Goal: Information Seeking & Learning: Find contact information

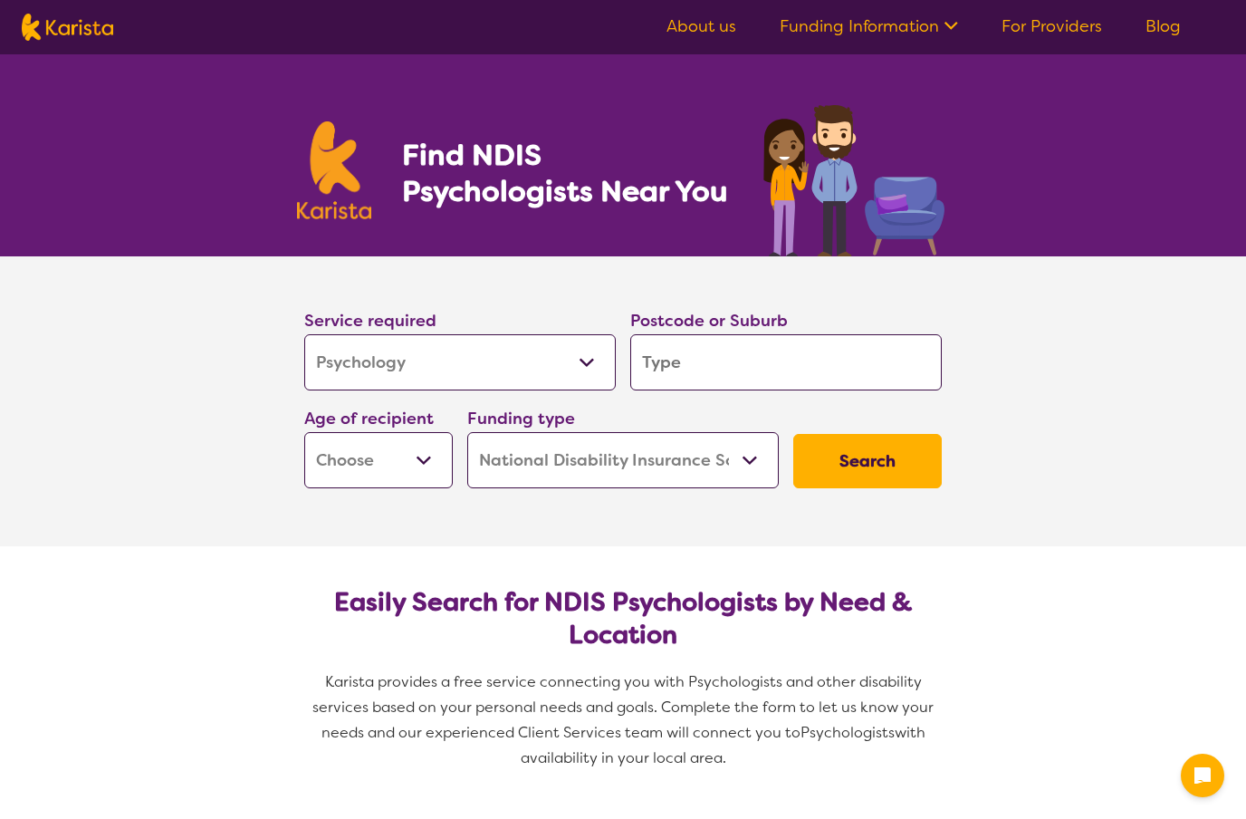
select select "Psychology"
select select "NDIS"
select select "Psychology"
select select "NDIS"
click at [797, 361] on input "search" at bounding box center [786, 362] width 312 height 56
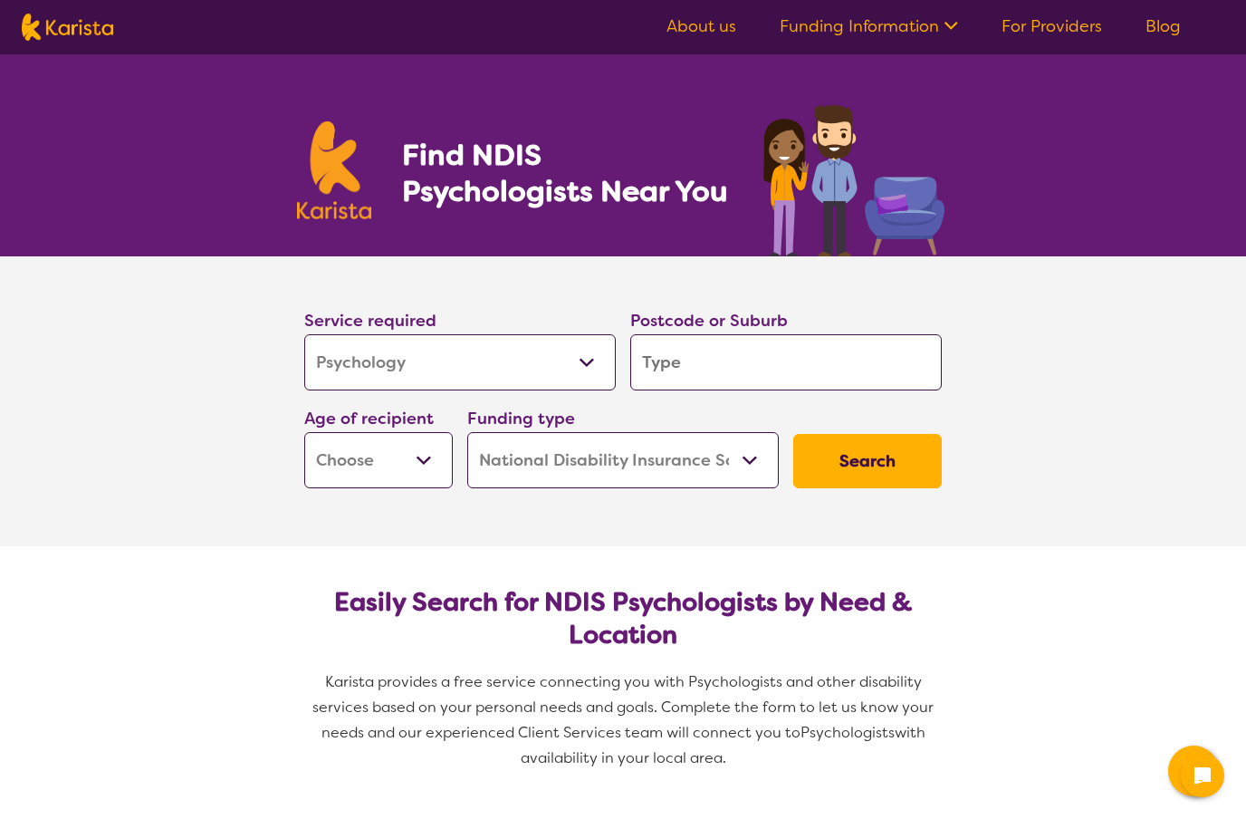
type input "2"
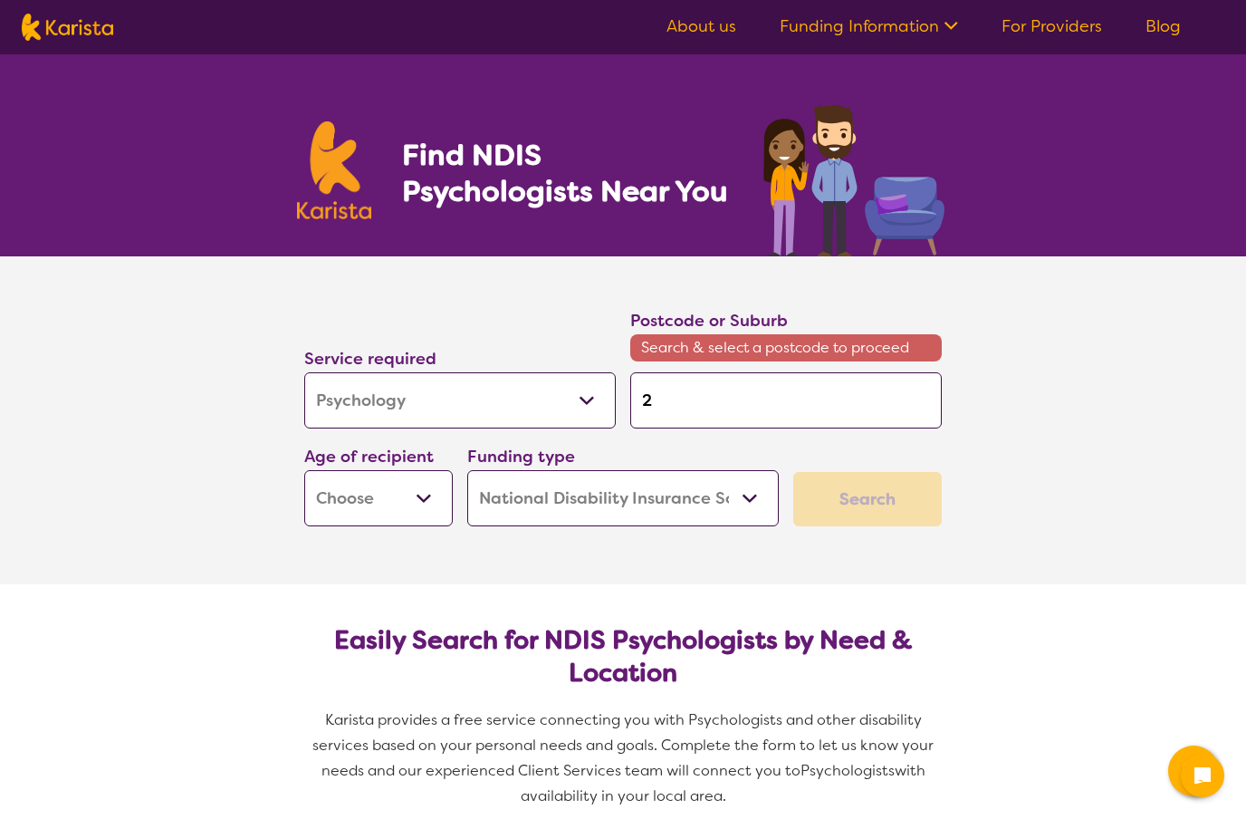
type input "22"
type input "226"
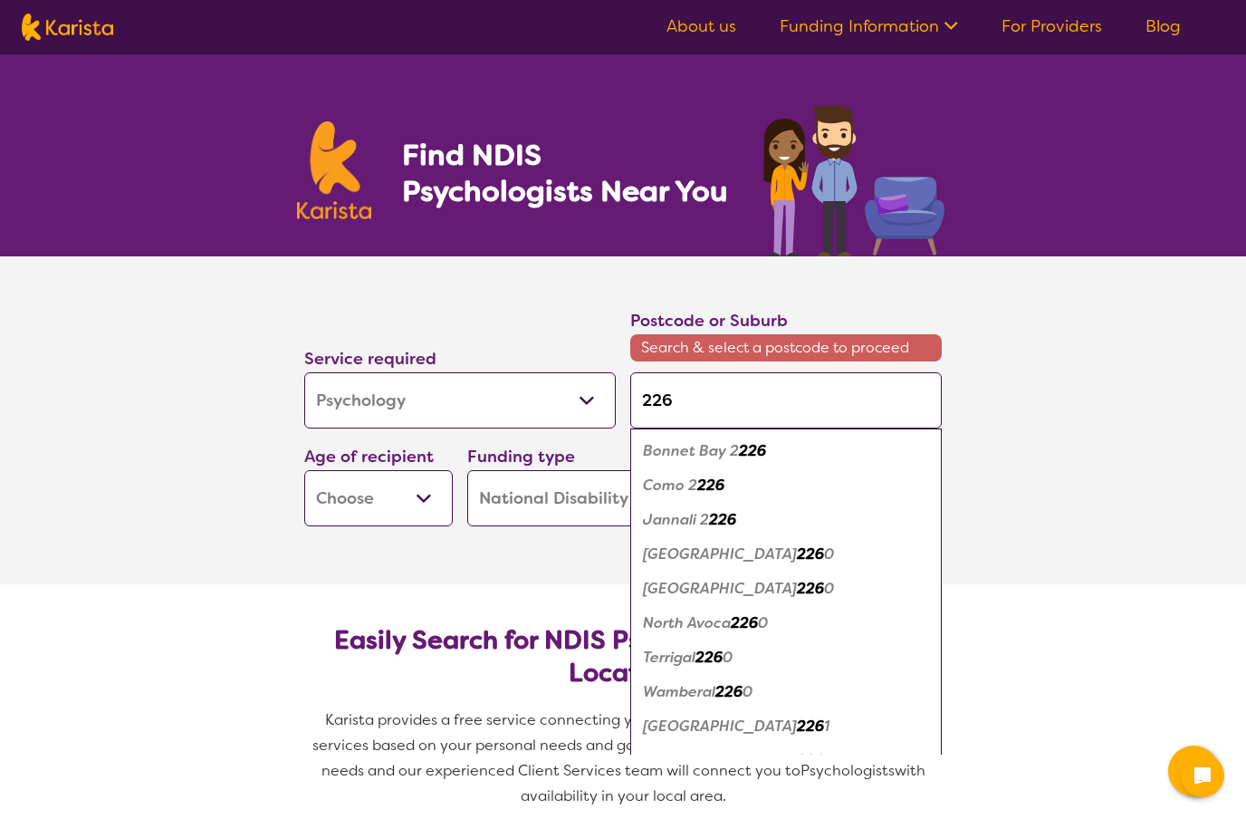
type input "2260"
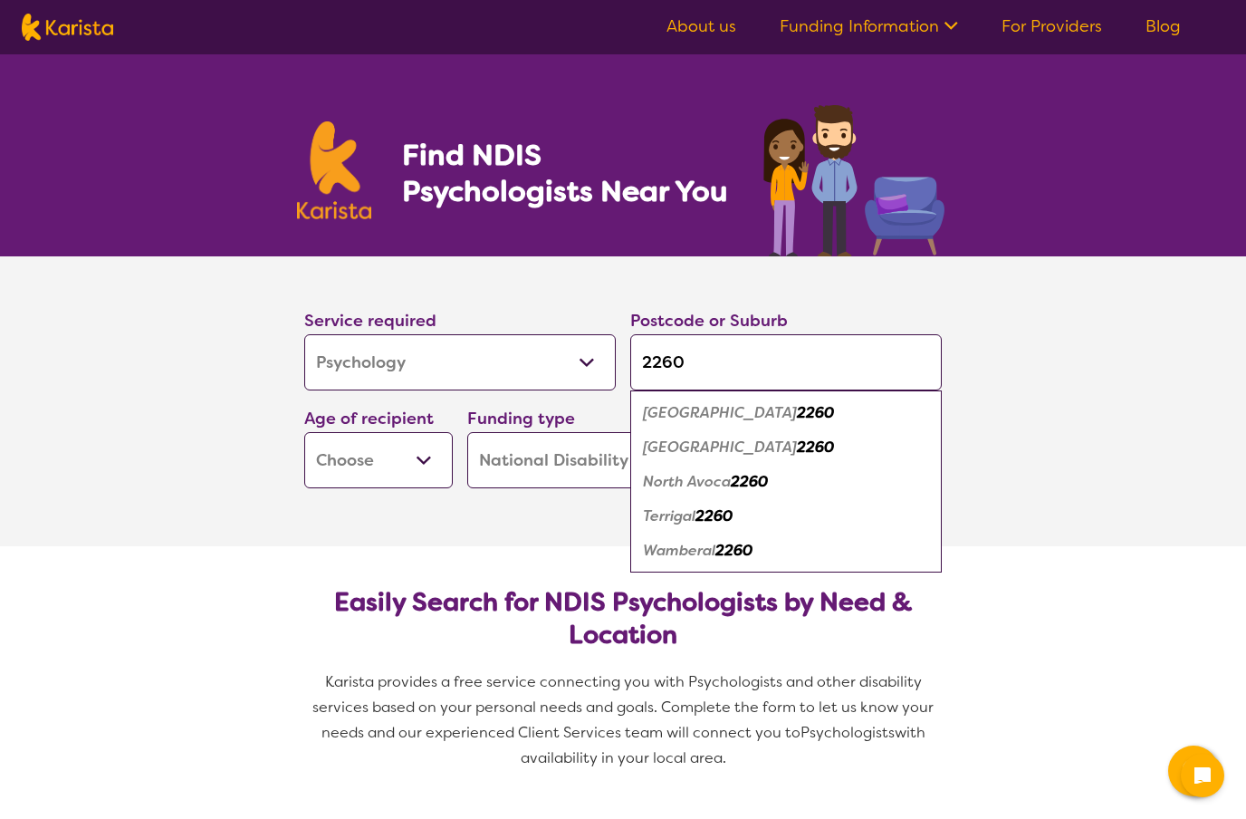
type input "2260"
click at [765, 524] on div "Terrigal 2260" at bounding box center [785, 516] width 293 height 34
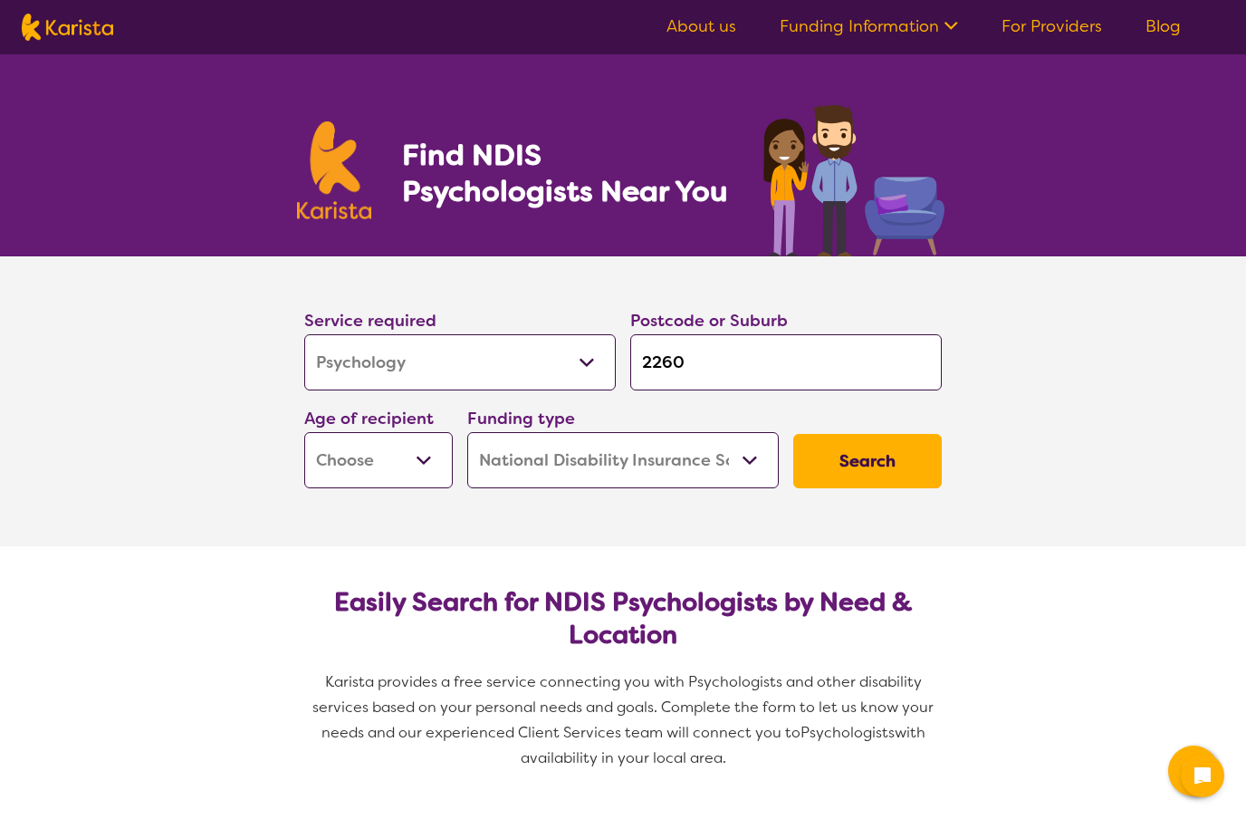
click at [417, 470] on select "Early Childhood - 0 to 9 Child - 10 to 11 Adolescent - 12 to 17 Adult - 18 to 6…" at bounding box center [378, 460] width 149 height 56
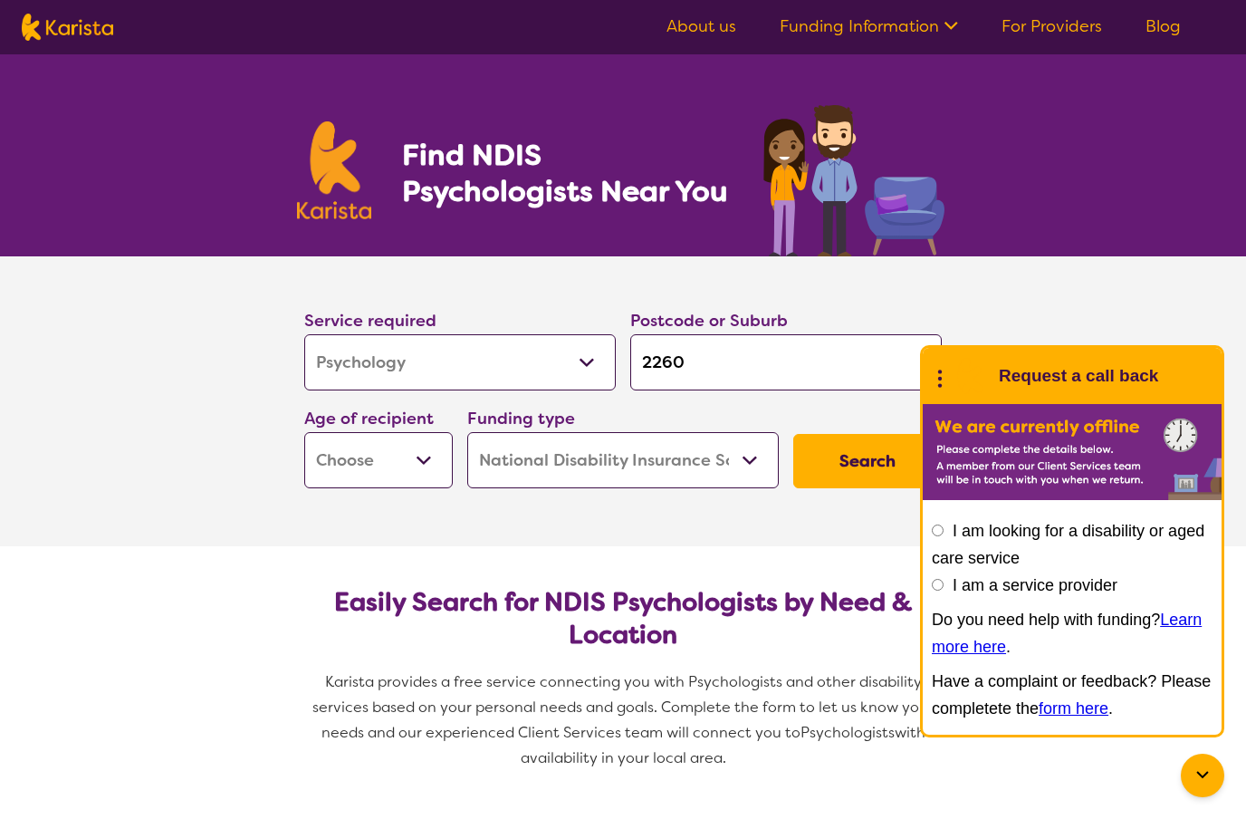
select select "EC"
click at [1173, 299] on section "Service required Allied Health Assistant Assessment (ADHD or Autism) Behaviour …" at bounding box center [623, 401] width 1246 height 290
click at [871, 468] on button "Search" at bounding box center [867, 461] width 149 height 54
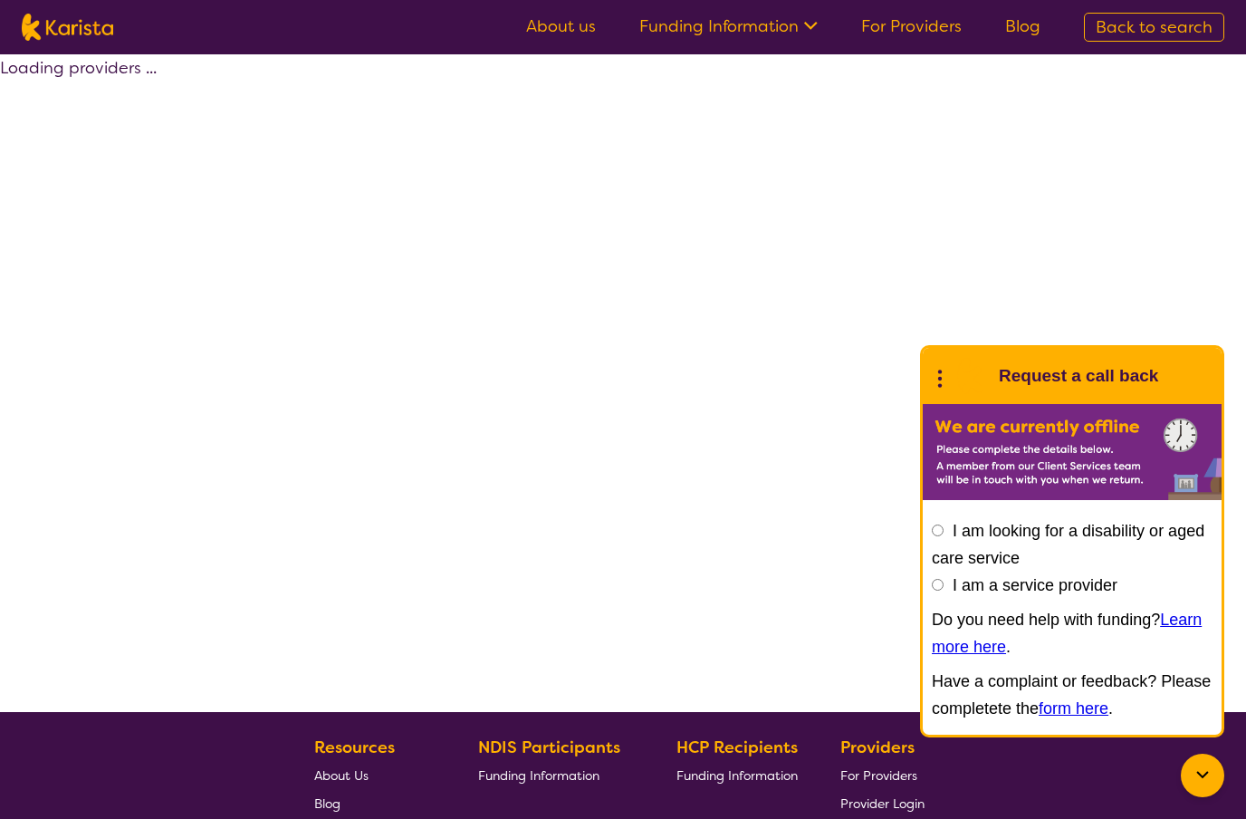
select select "by_score"
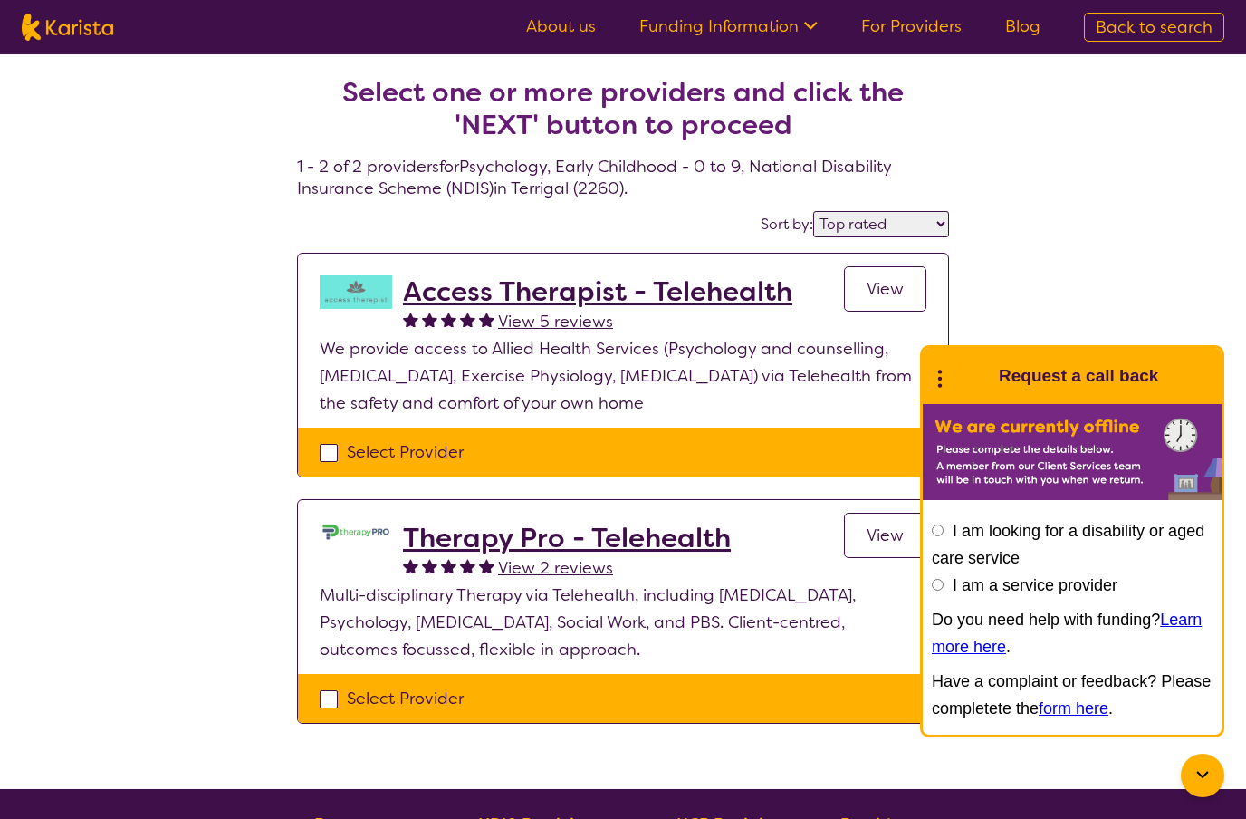
click at [1203, 33] on span "Back to search" at bounding box center [1154, 27] width 117 height 22
select select "Psychology"
select select "EC"
select select "NDIS"
select select "Psychology"
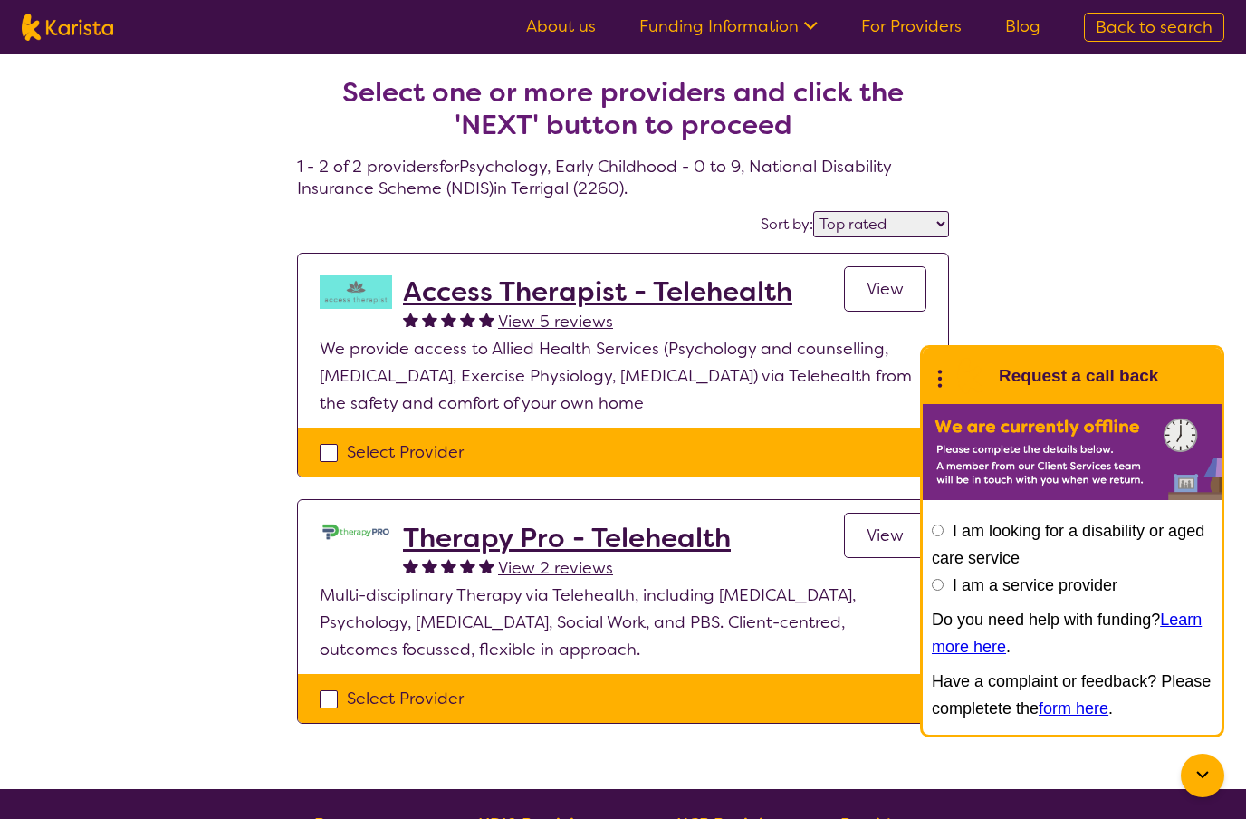
select select "EC"
select select "NDIS"
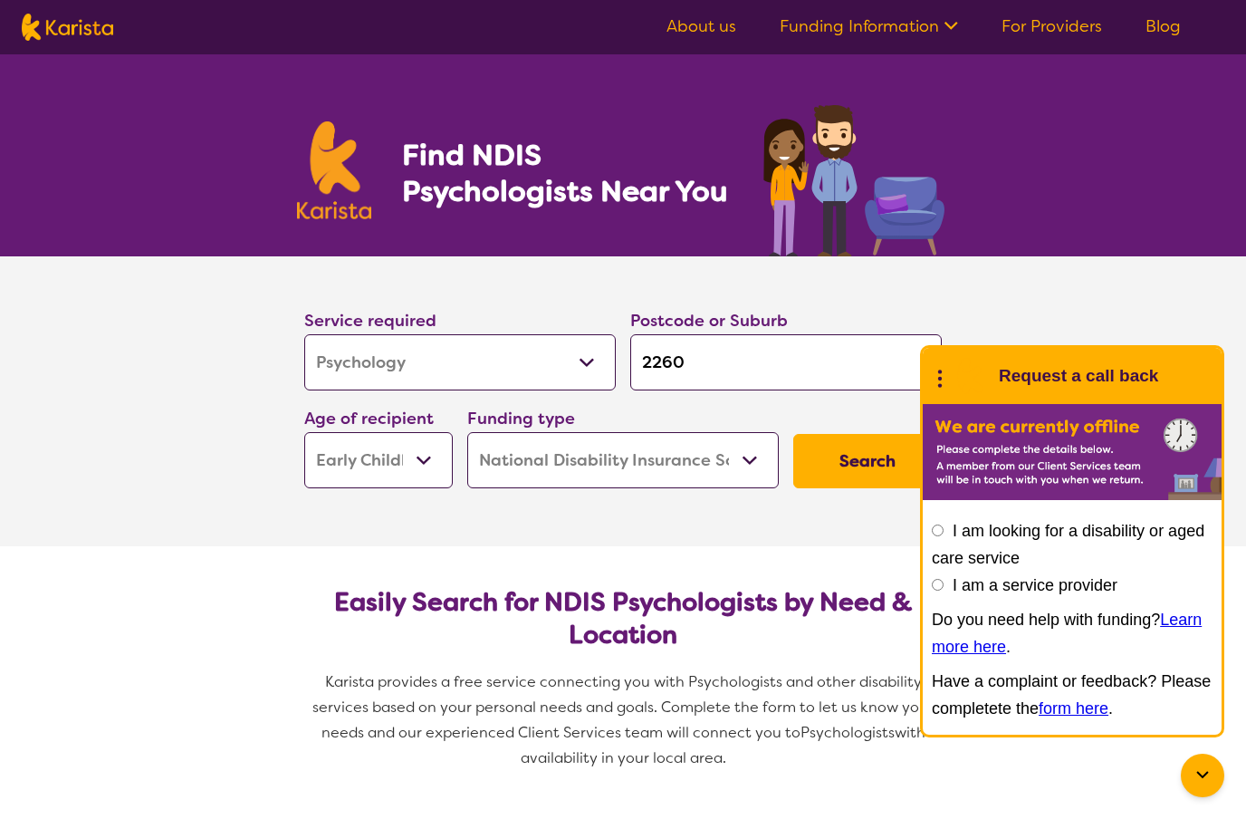
click at [797, 366] on input "2260" at bounding box center [786, 362] width 312 height 56
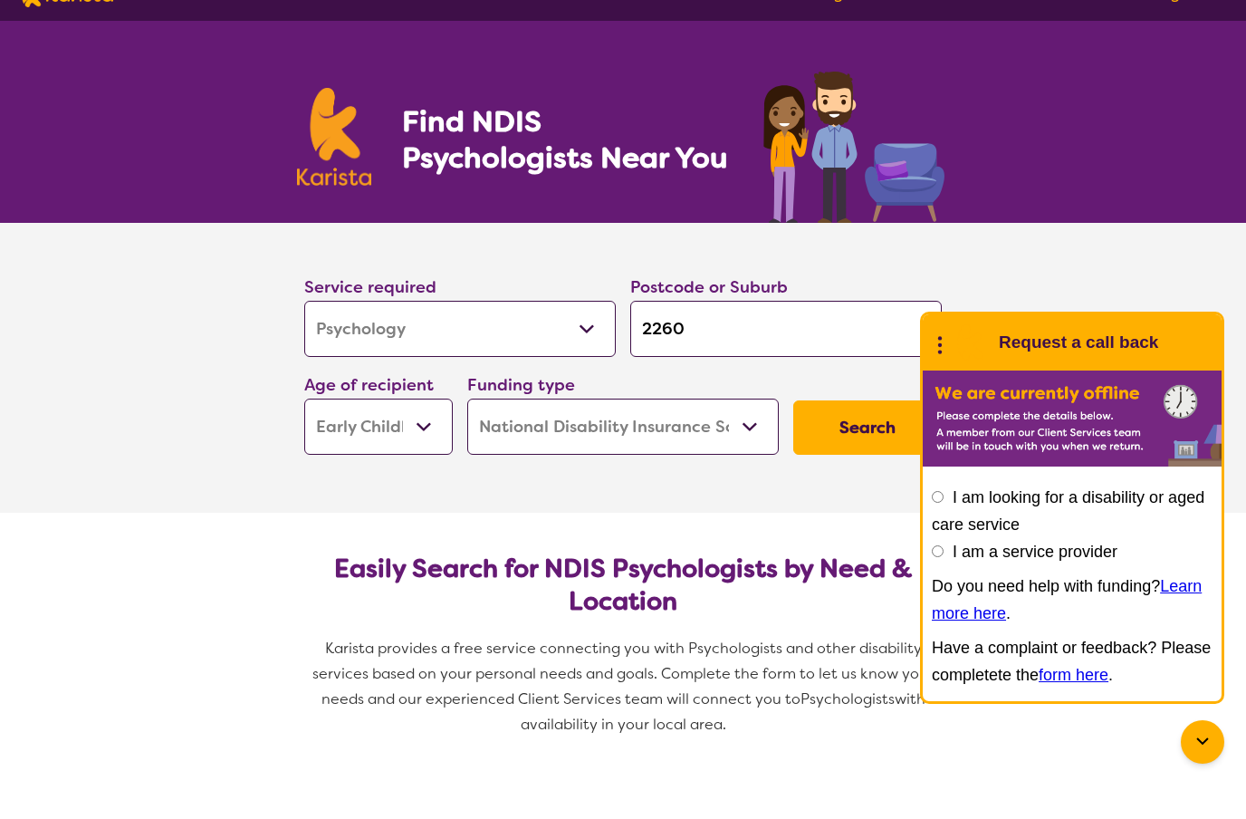
type input "226"
type input "22"
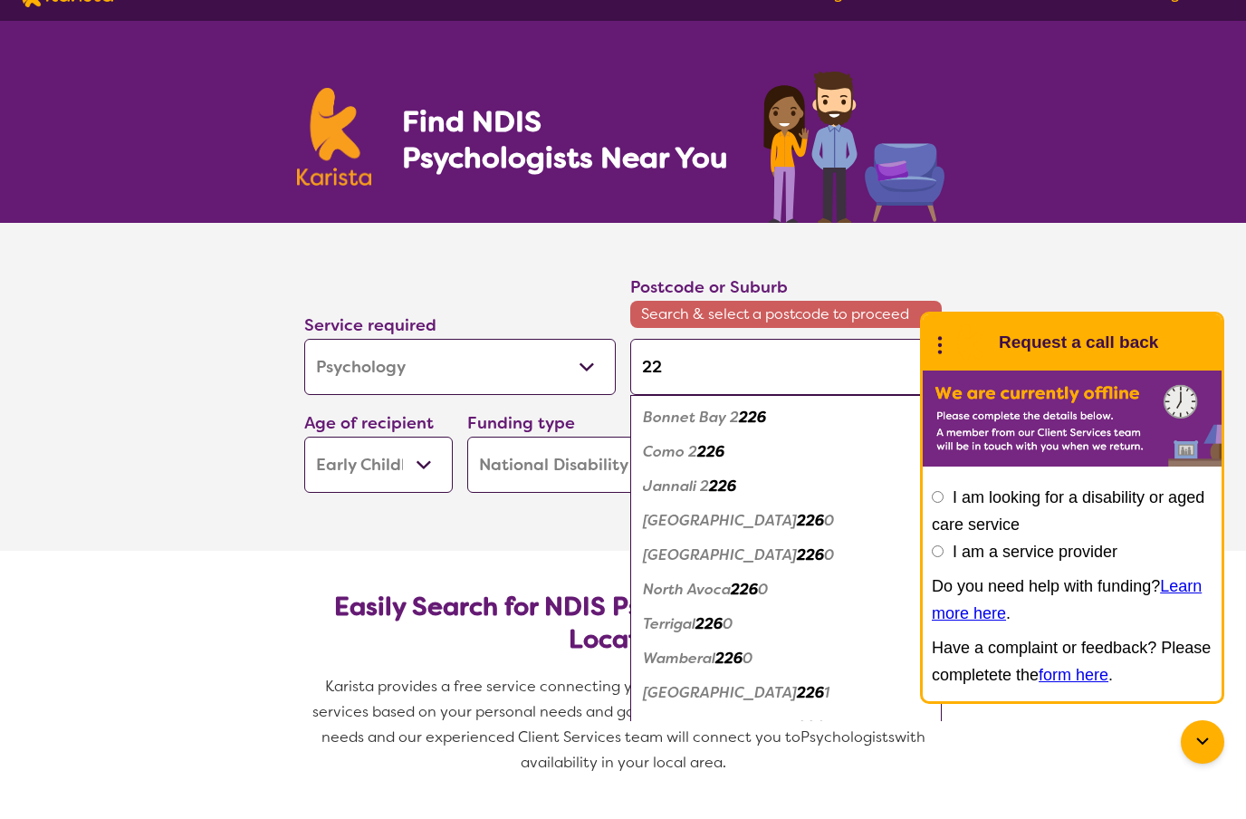
type input "2"
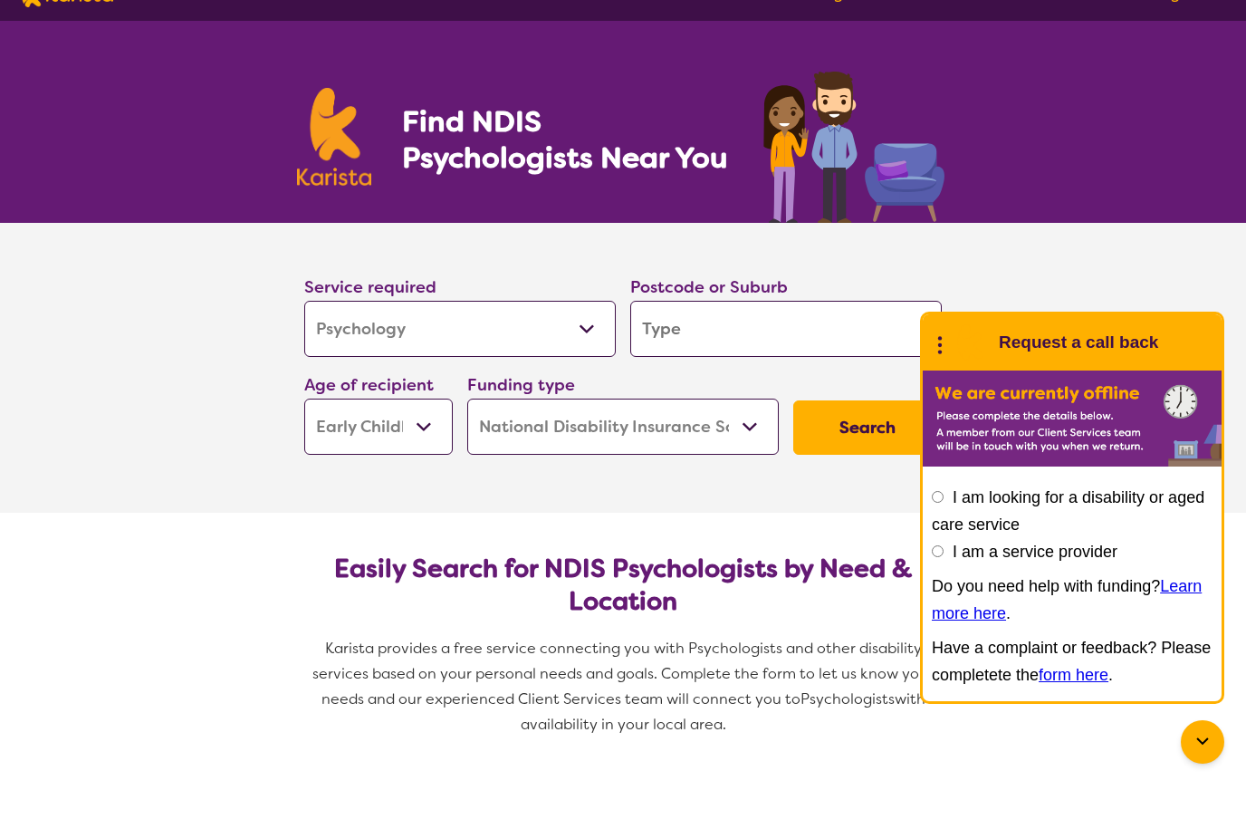
type input "E"
type input "Er"
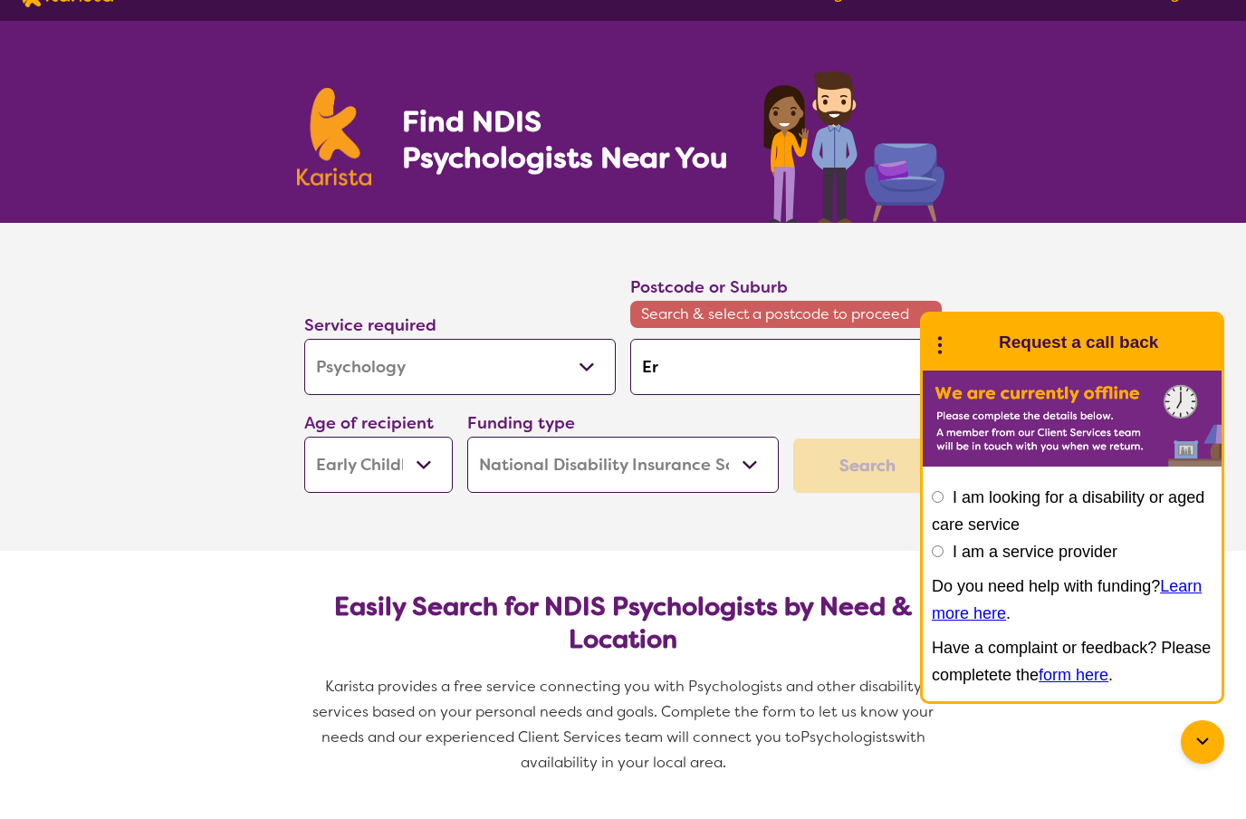
type input "[PERSON_NAME]"
type input "Erina"
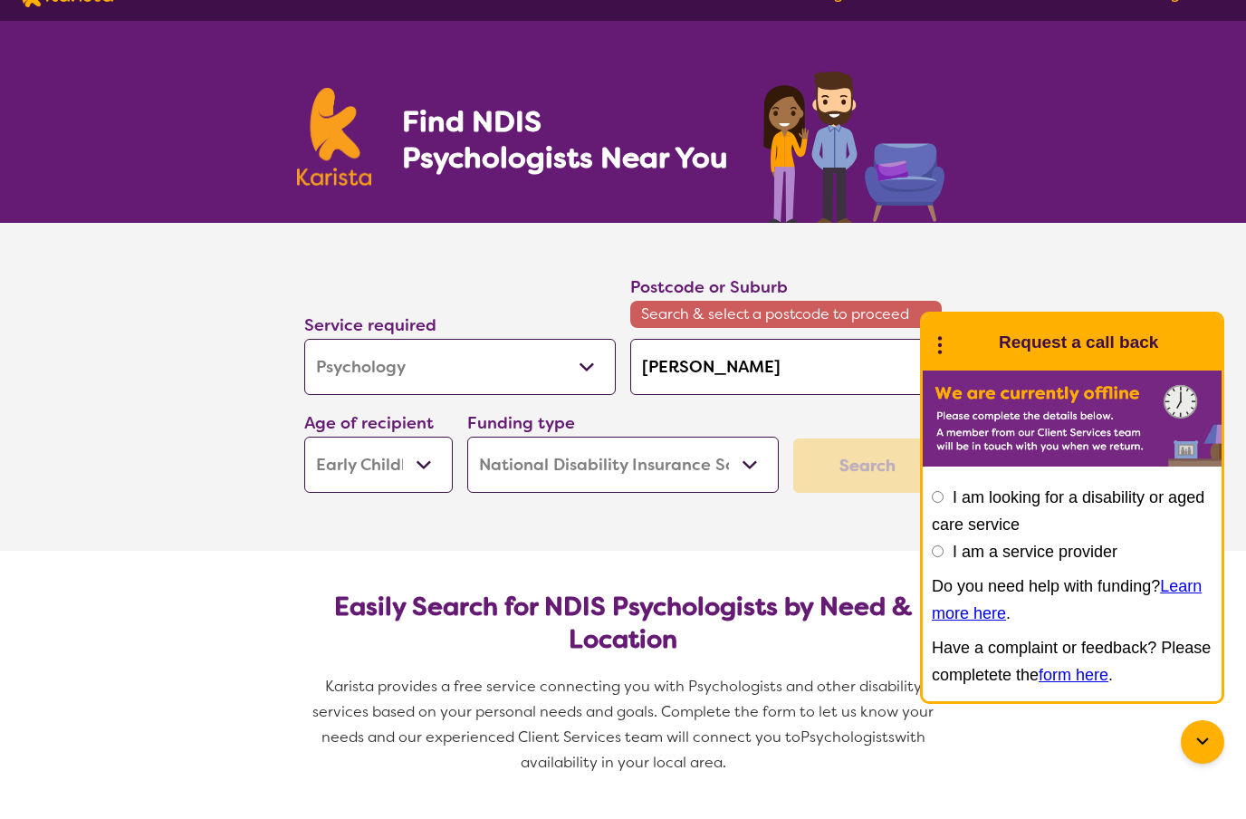
type input "Erina"
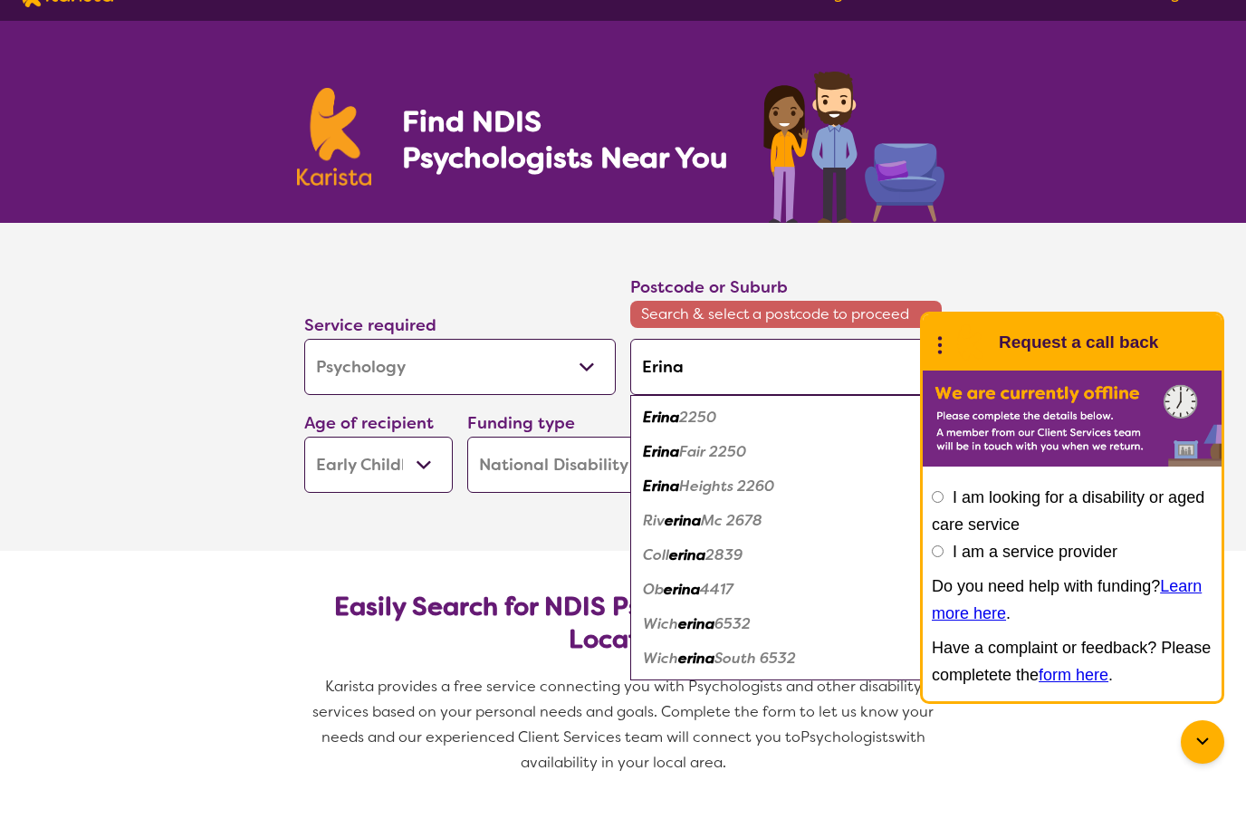
click at [699, 441] on em "2250" at bounding box center [697, 450] width 37 height 19
type input "2250"
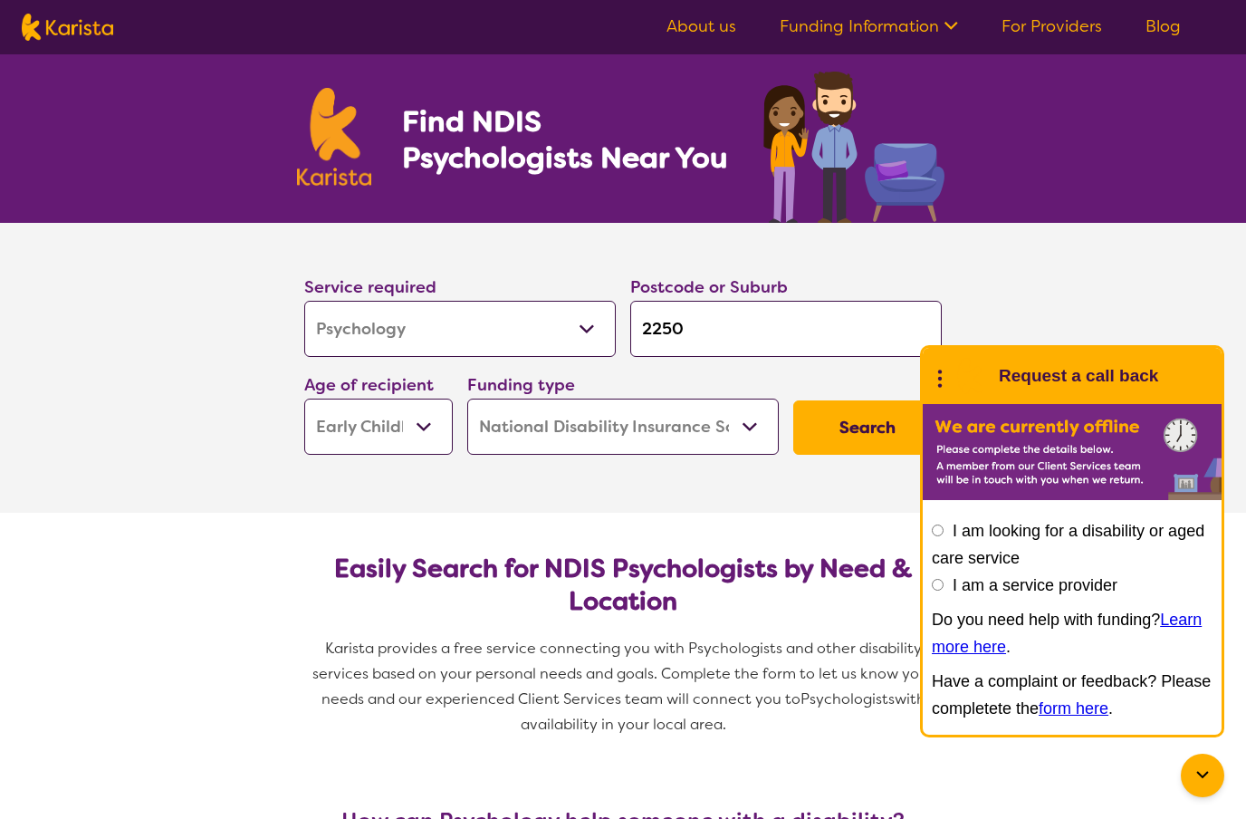
click at [873, 436] on button "Search" at bounding box center [867, 427] width 149 height 54
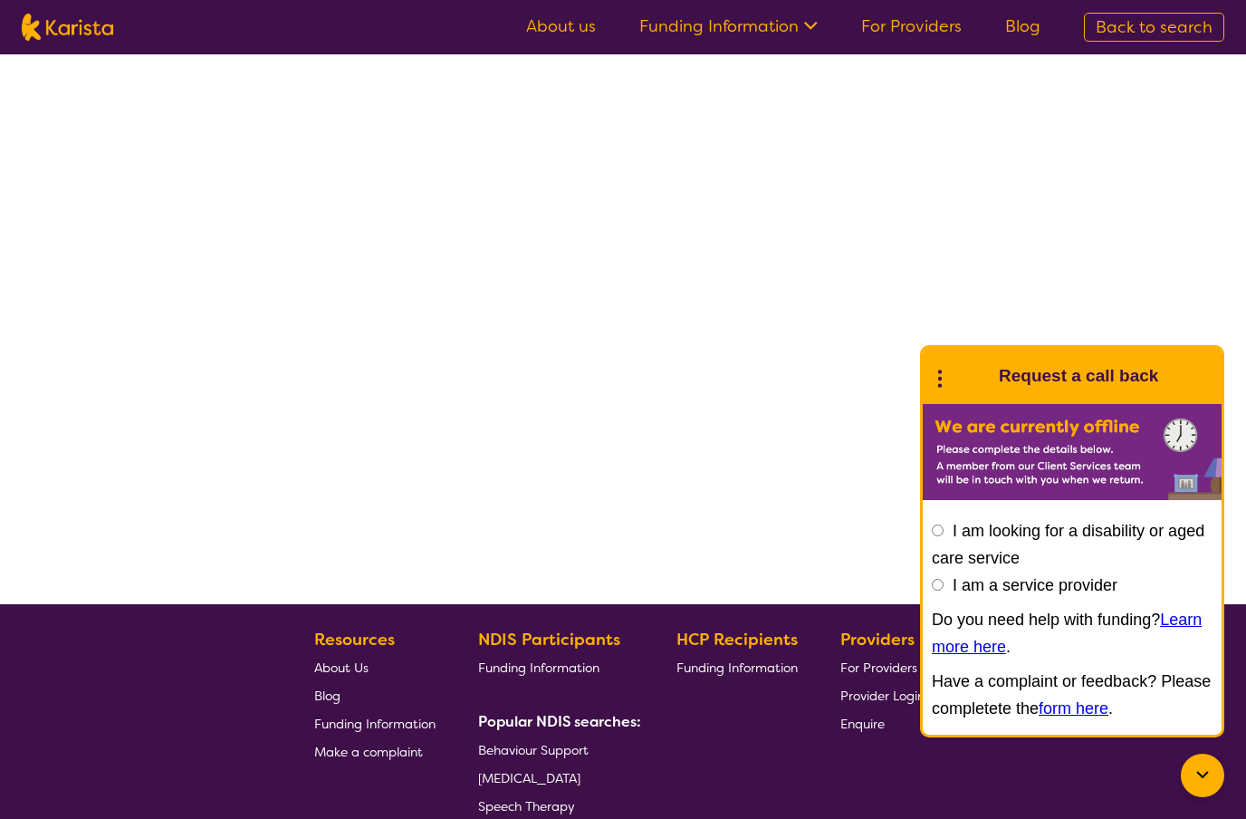
select select "by_score"
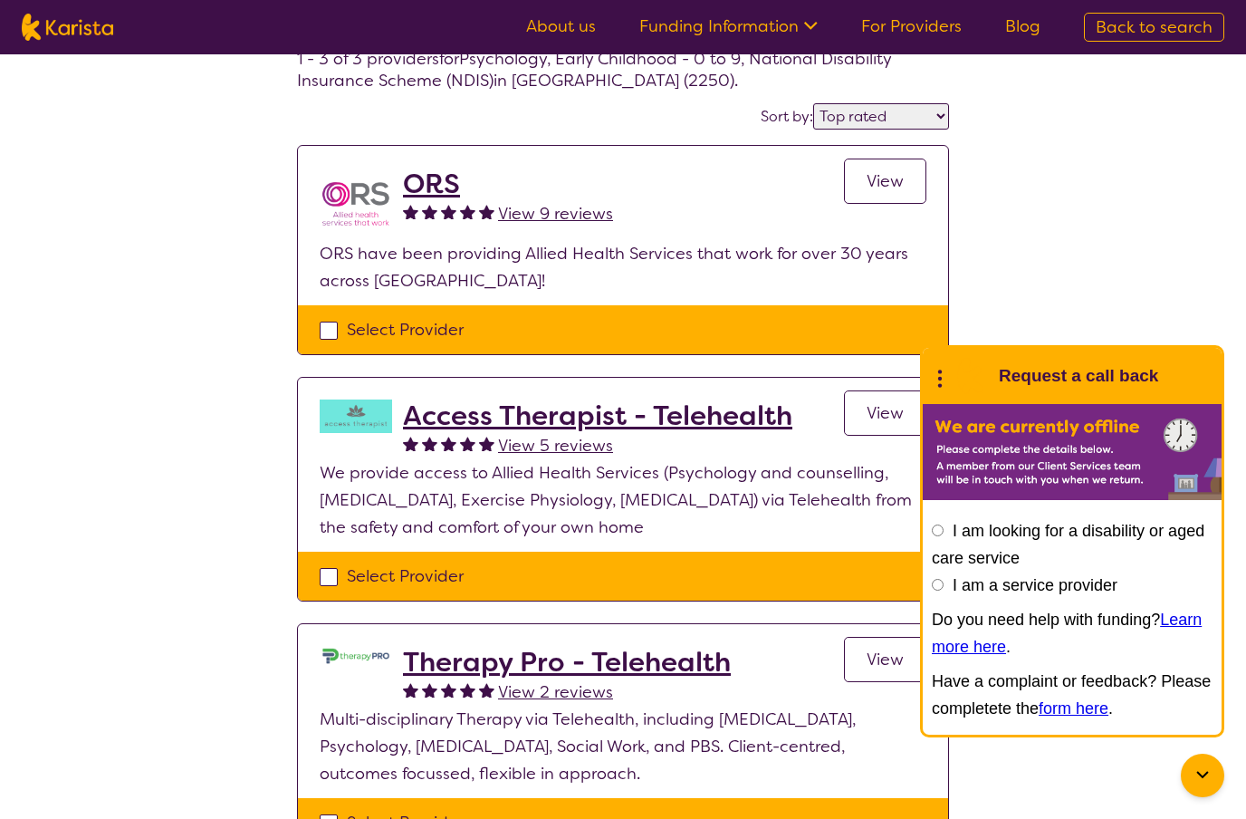
click at [879, 196] on link "View" at bounding box center [885, 180] width 82 height 45
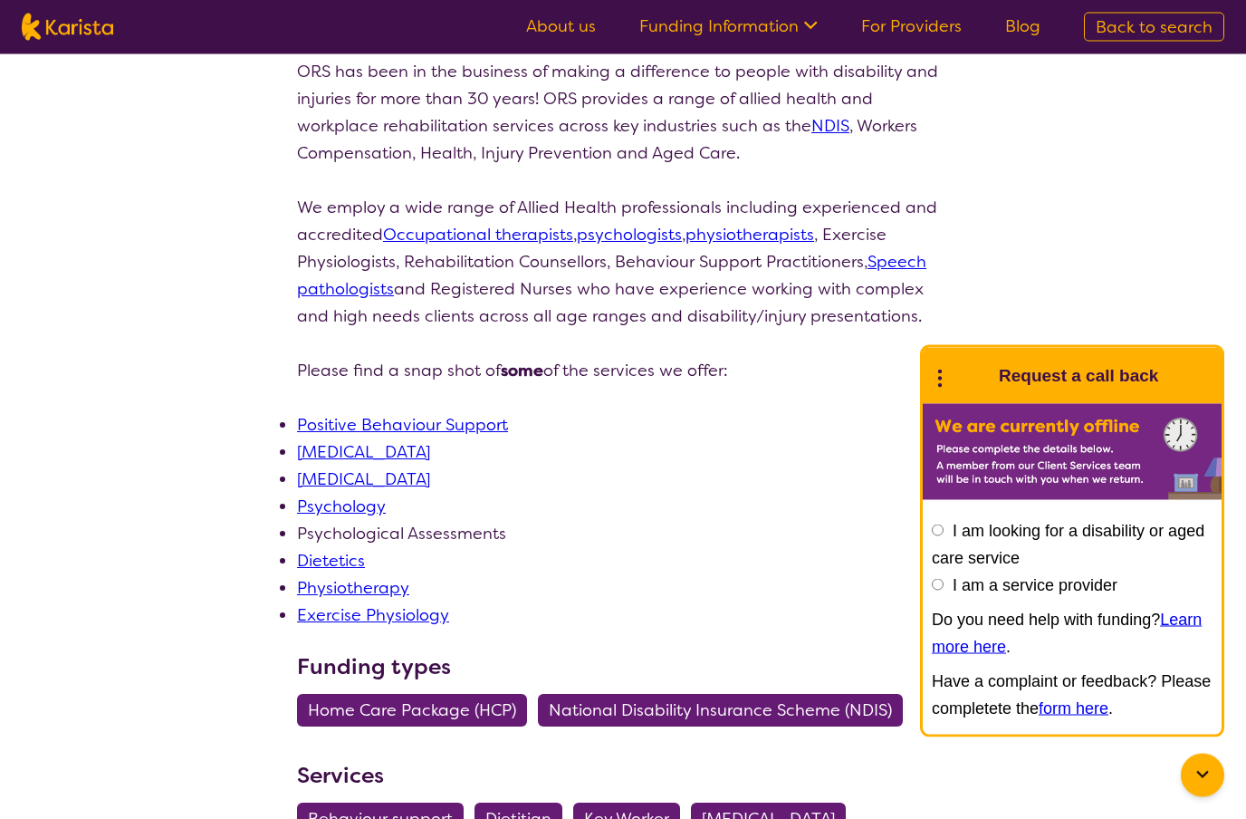
scroll to position [288, 0]
click at [335, 515] on link "Psychology" at bounding box center [341, 506] width 89 height 22
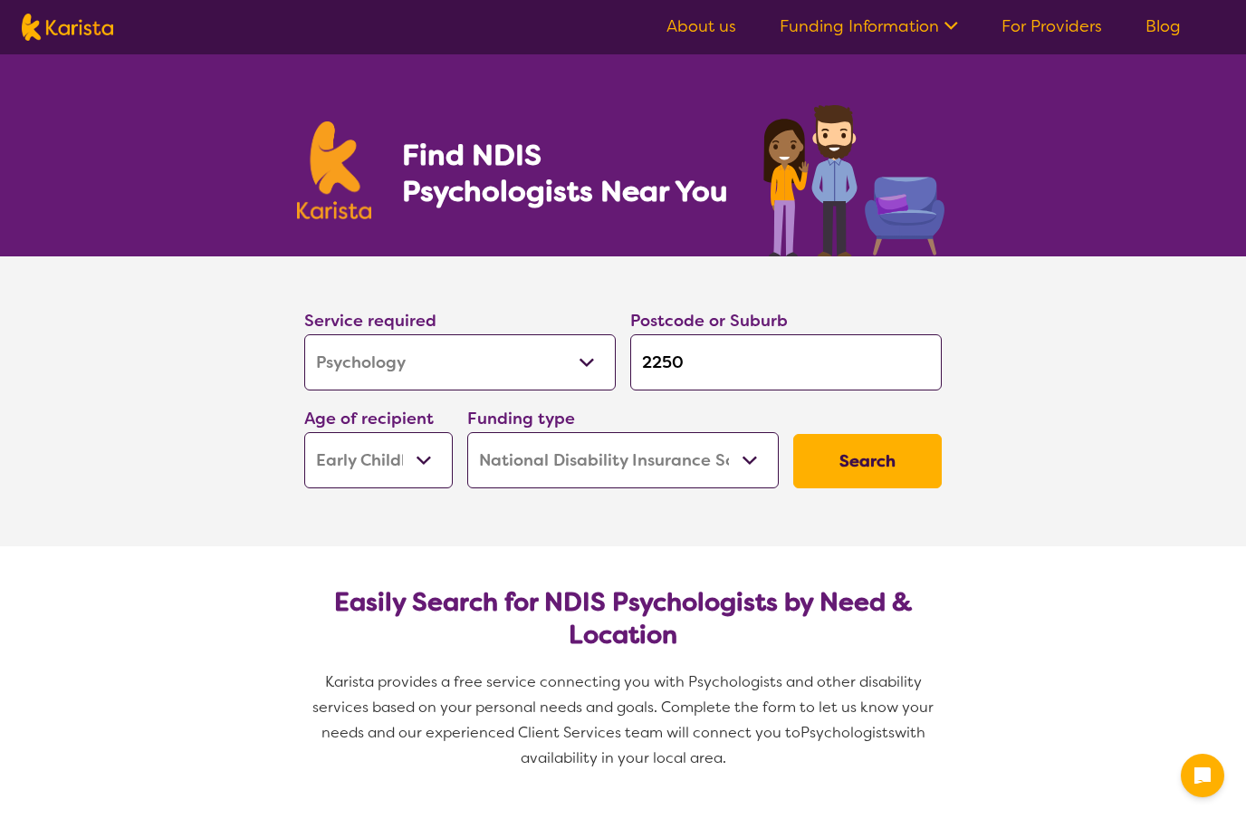
select select "Psychology"
select select "EC"
select select "NDIS"
select select "Psychology"
select select "EC"
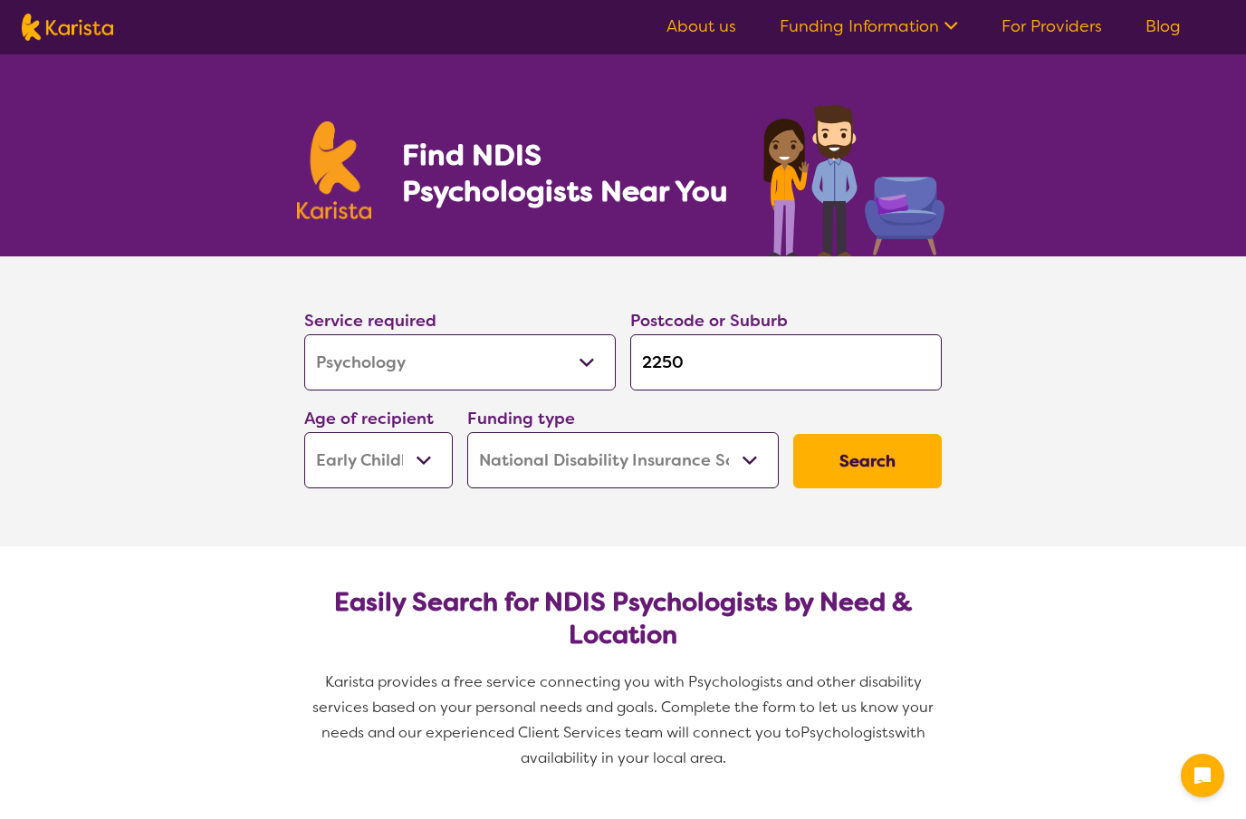
select select "NDIS"
click at [714, 370] on input "2250" at bounding box center [786, 362] width 312 height 56
type input "225"
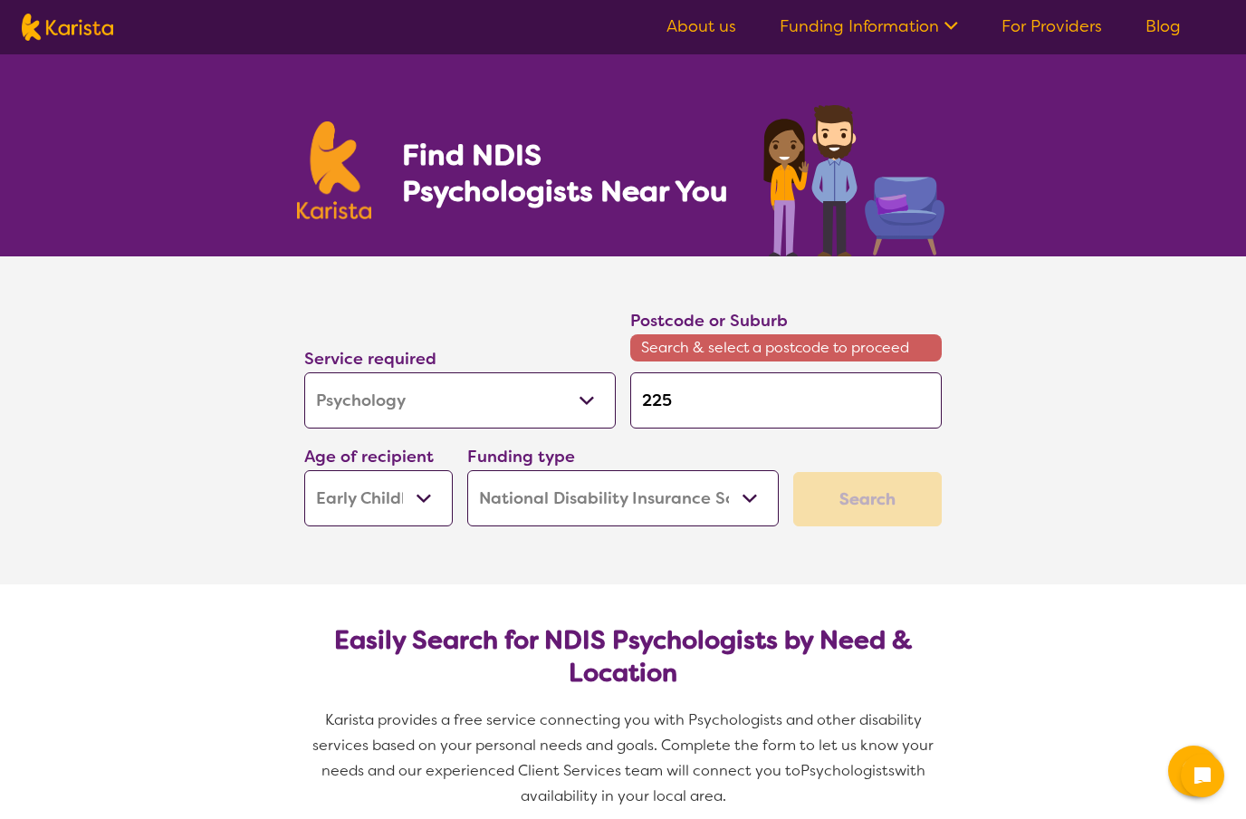
type input "22"
type input "2"
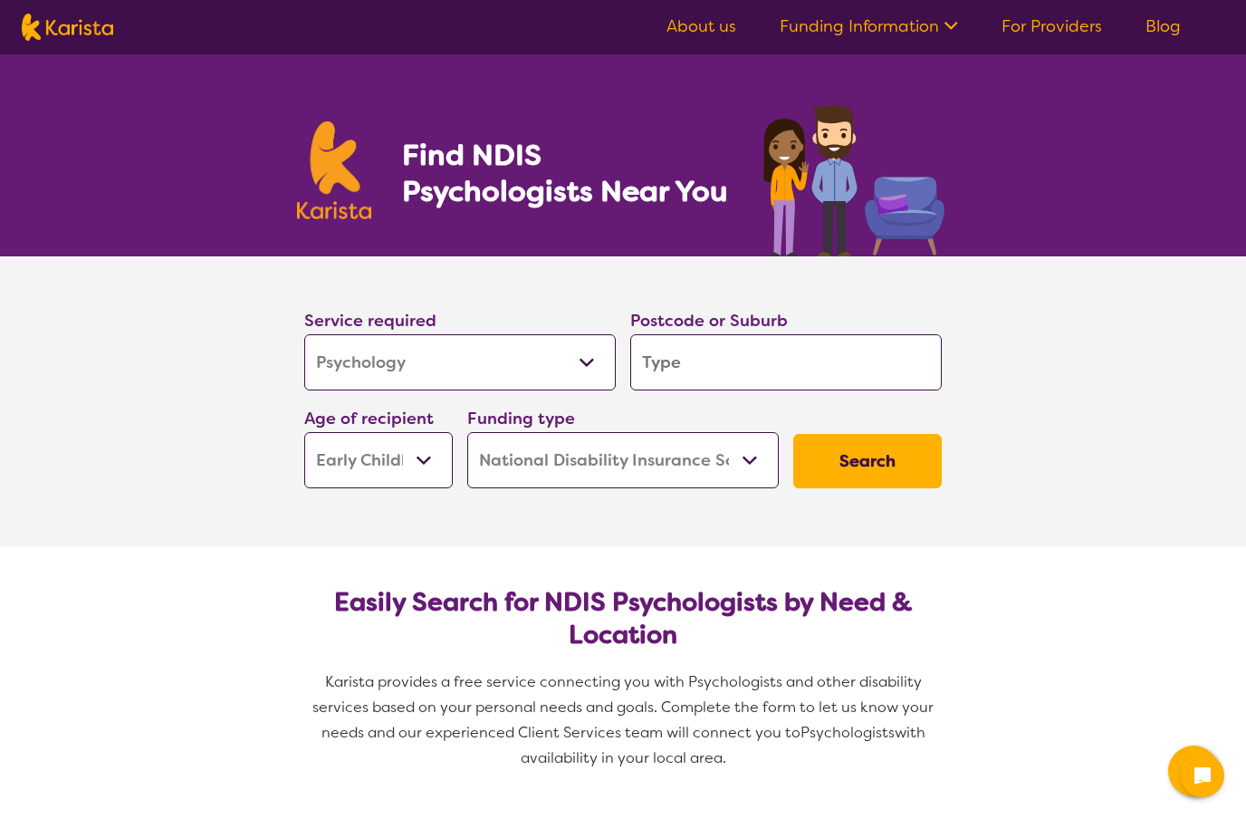
type input "C"
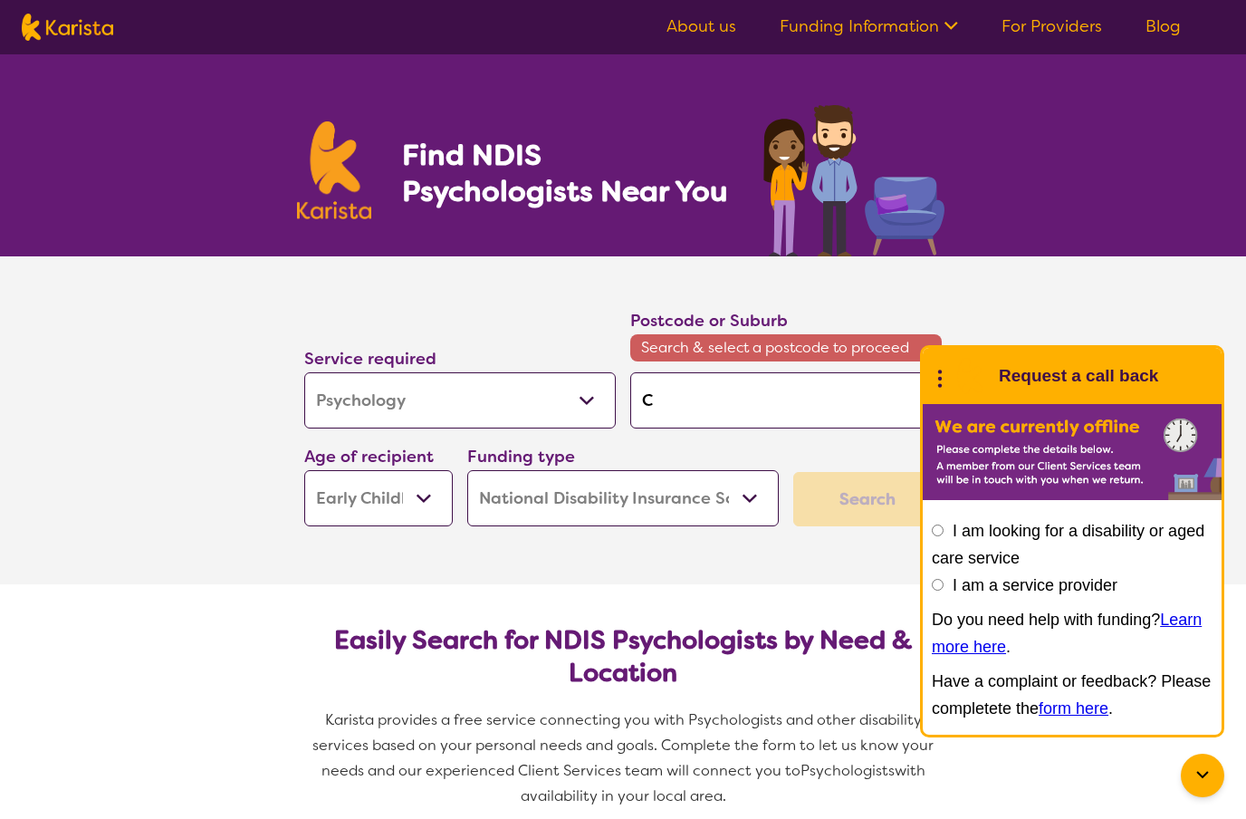
type input "Ce"
type input "Cen"
type input "Cent"
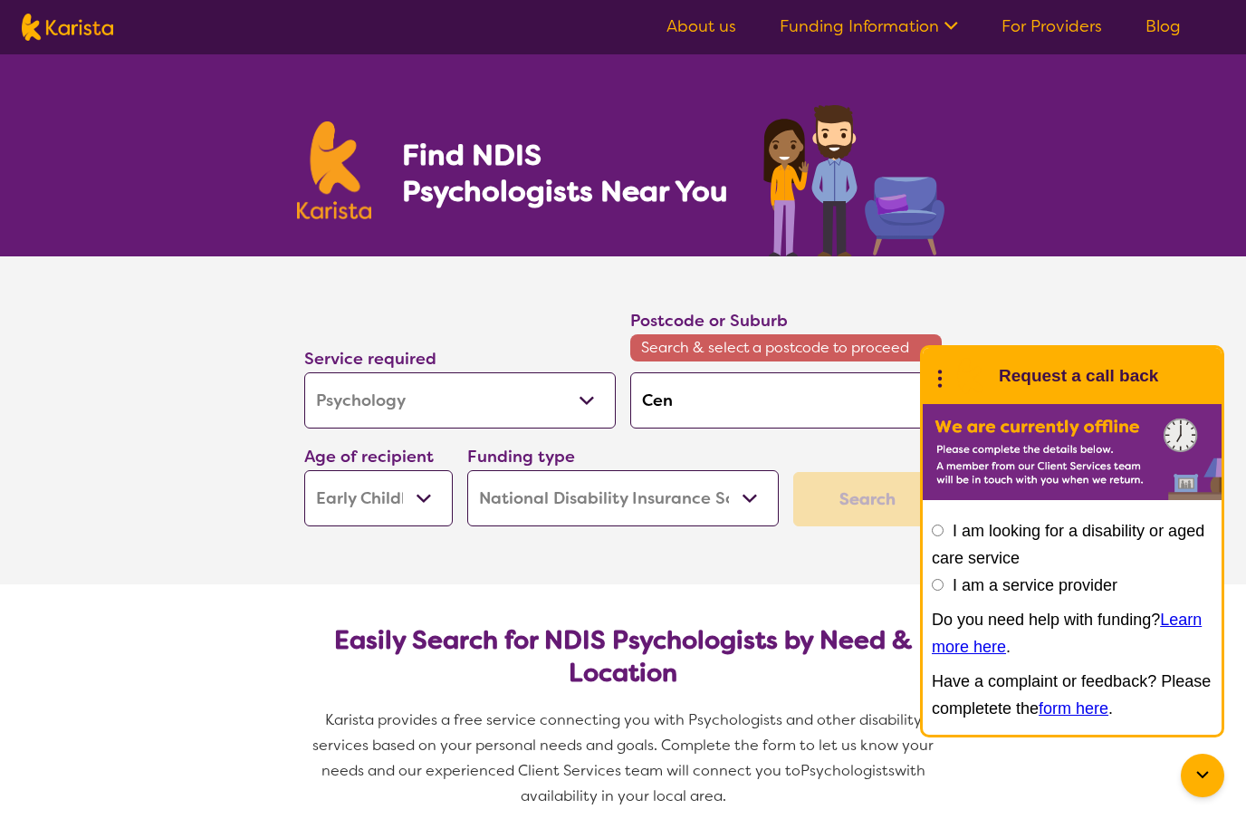
type input "Cent"
type input "Centr"
type input "Centra"
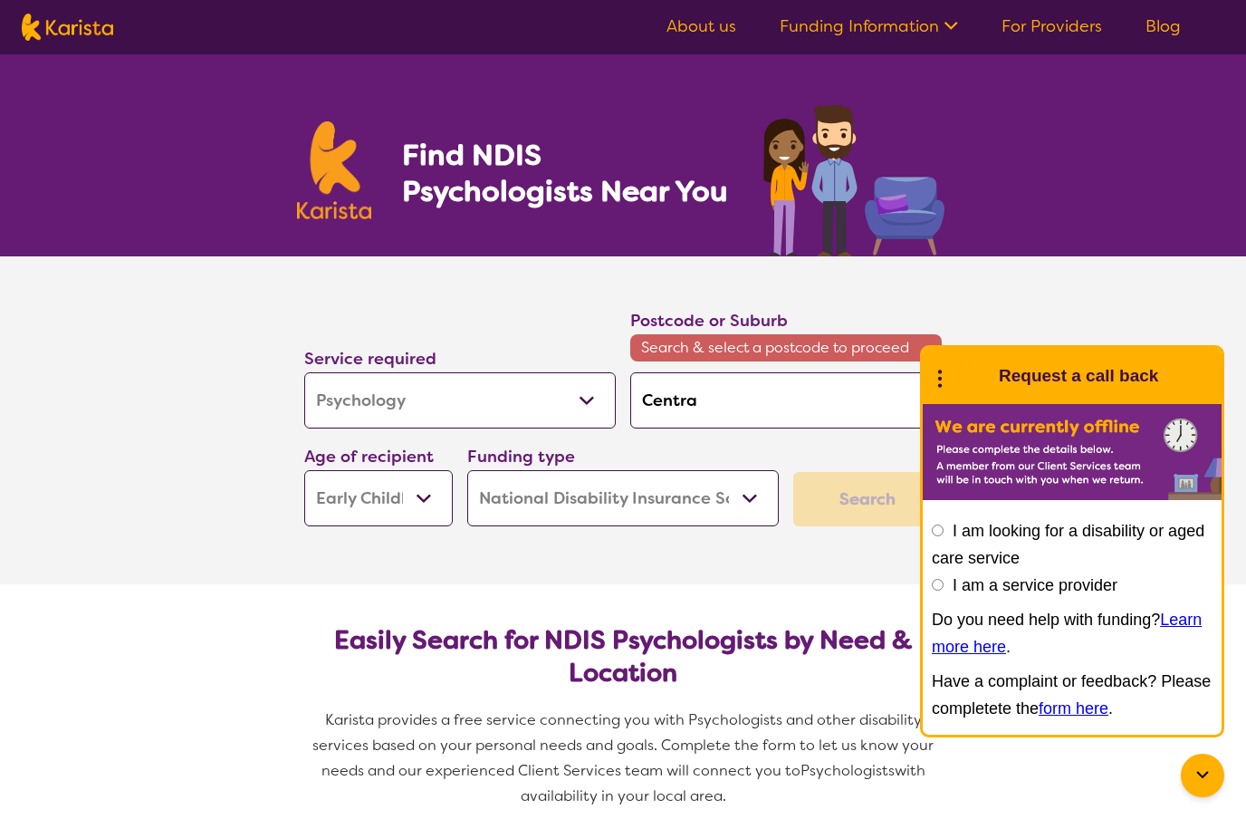
type input "Central"
type input "Central c"
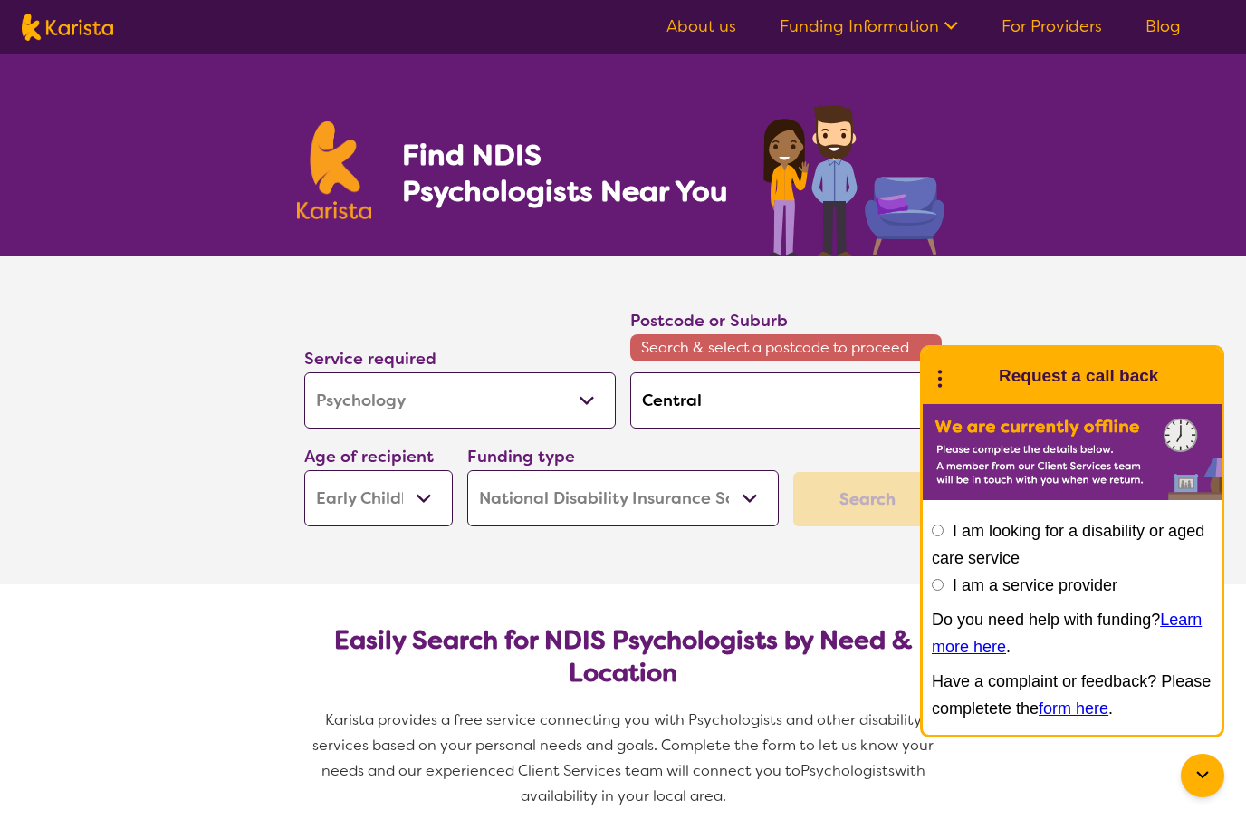
type input "Central c"
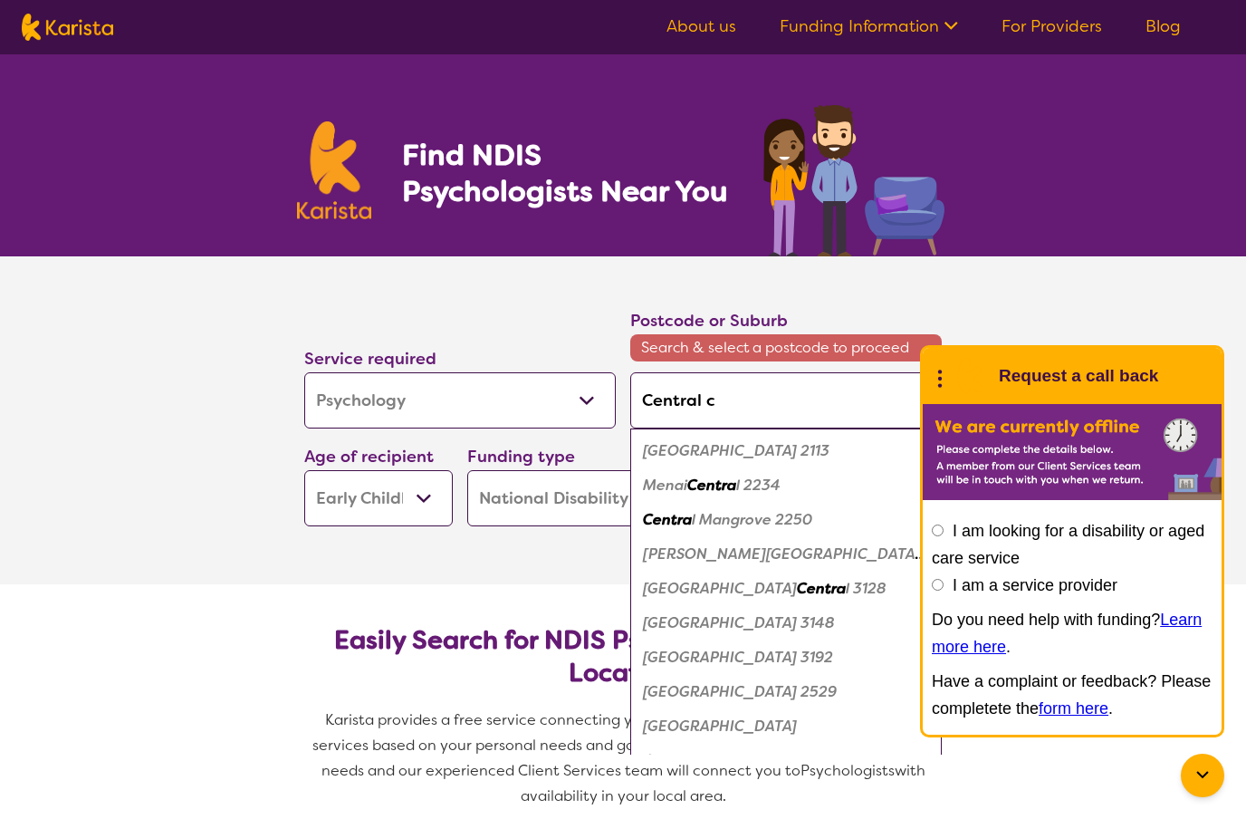
type input "Central co"
type input "Central coa"
type input "Central coas"
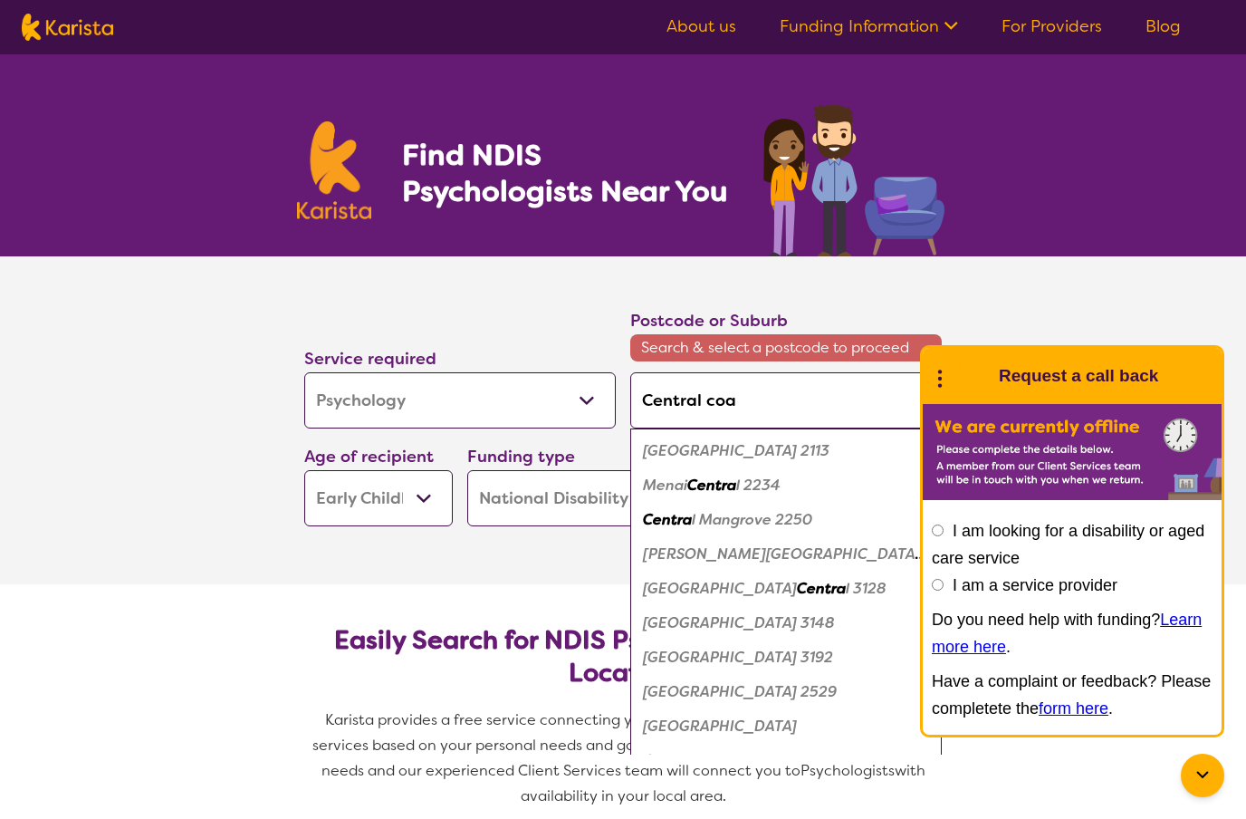
type input "Central coas"
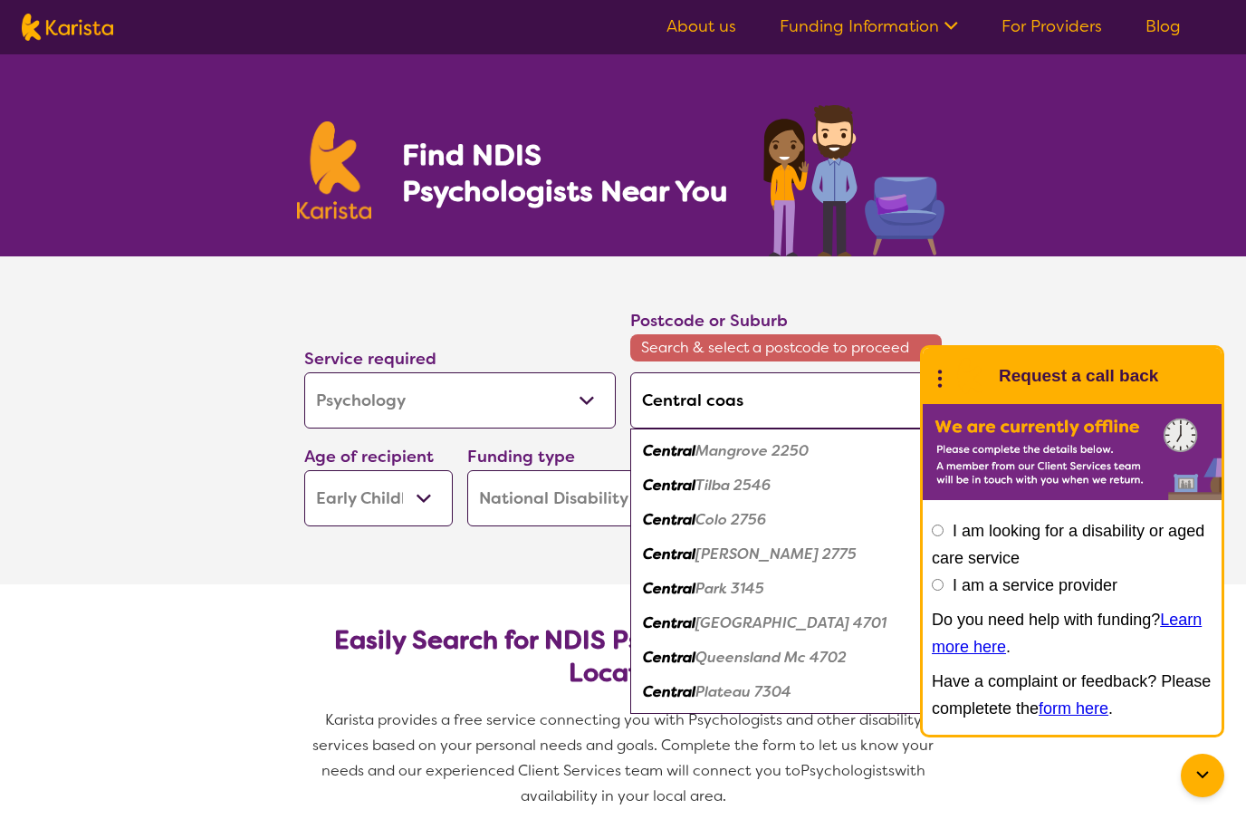
type input "Central coast"
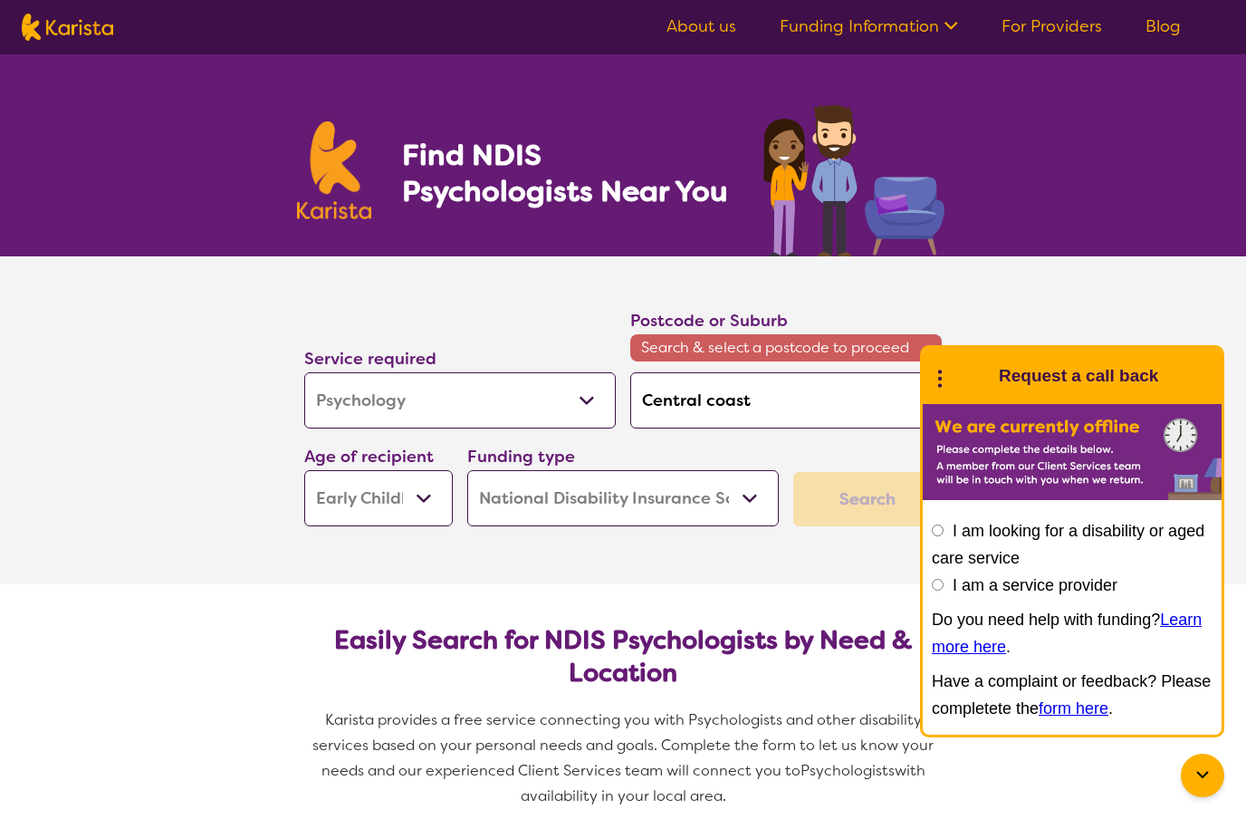
type input "Central coas"
type input "Central coa"
type input "Central co"
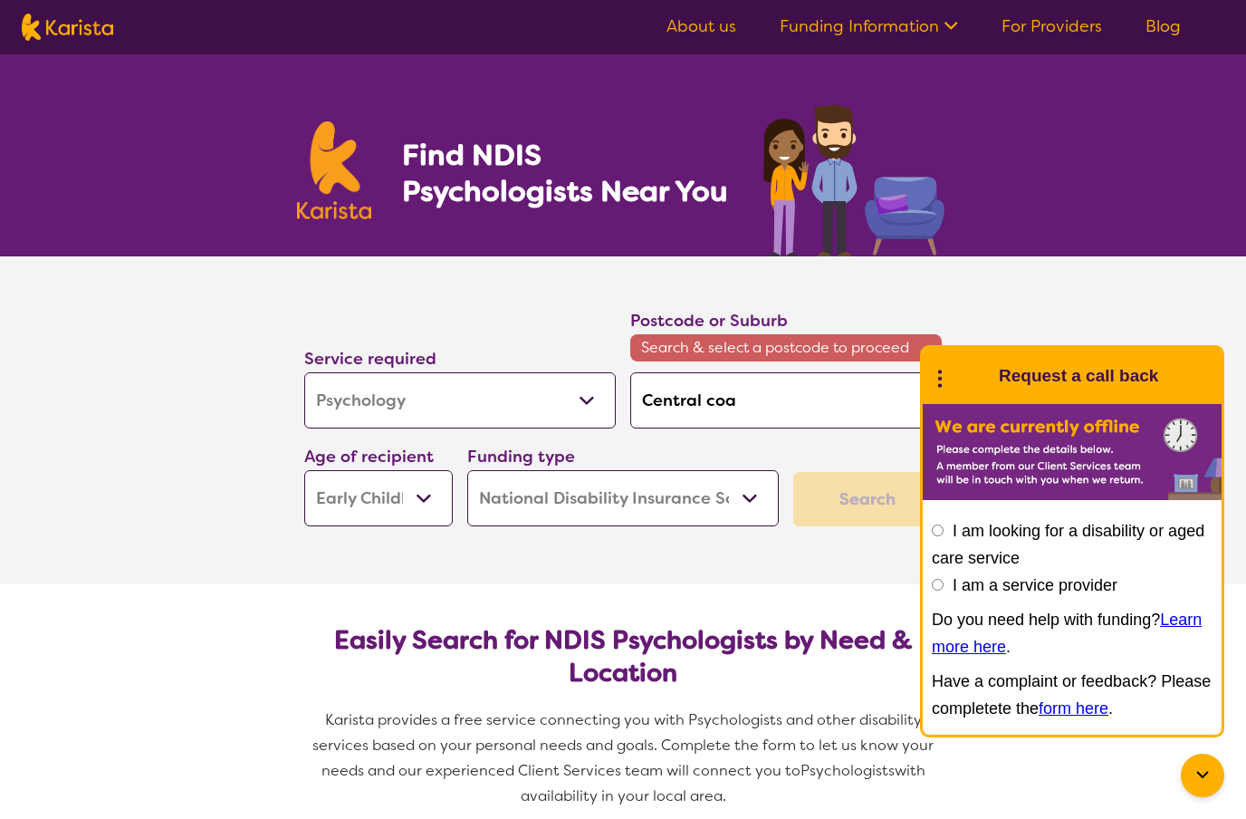
type input "Central co"
type input "Central c"
type input "Central"
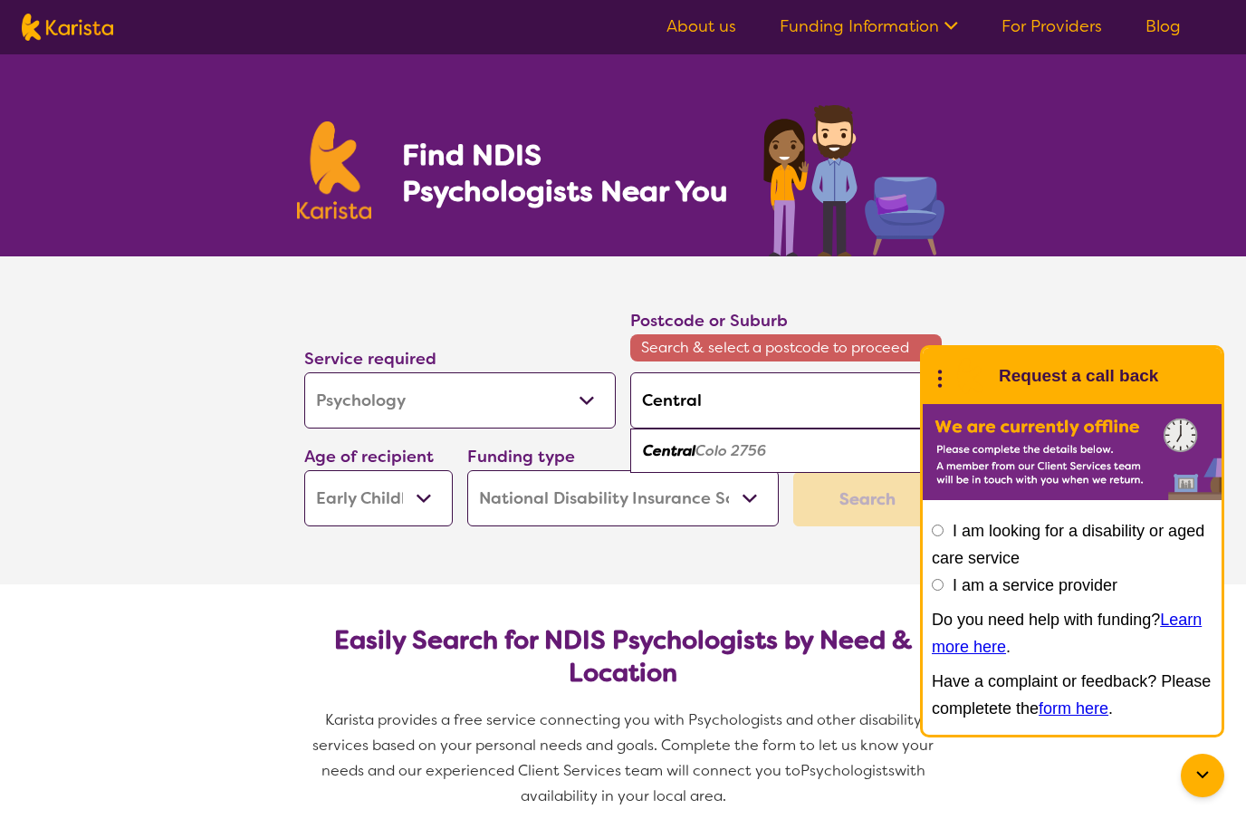
type input "Central"
type input "Centra"
type input "Centr"
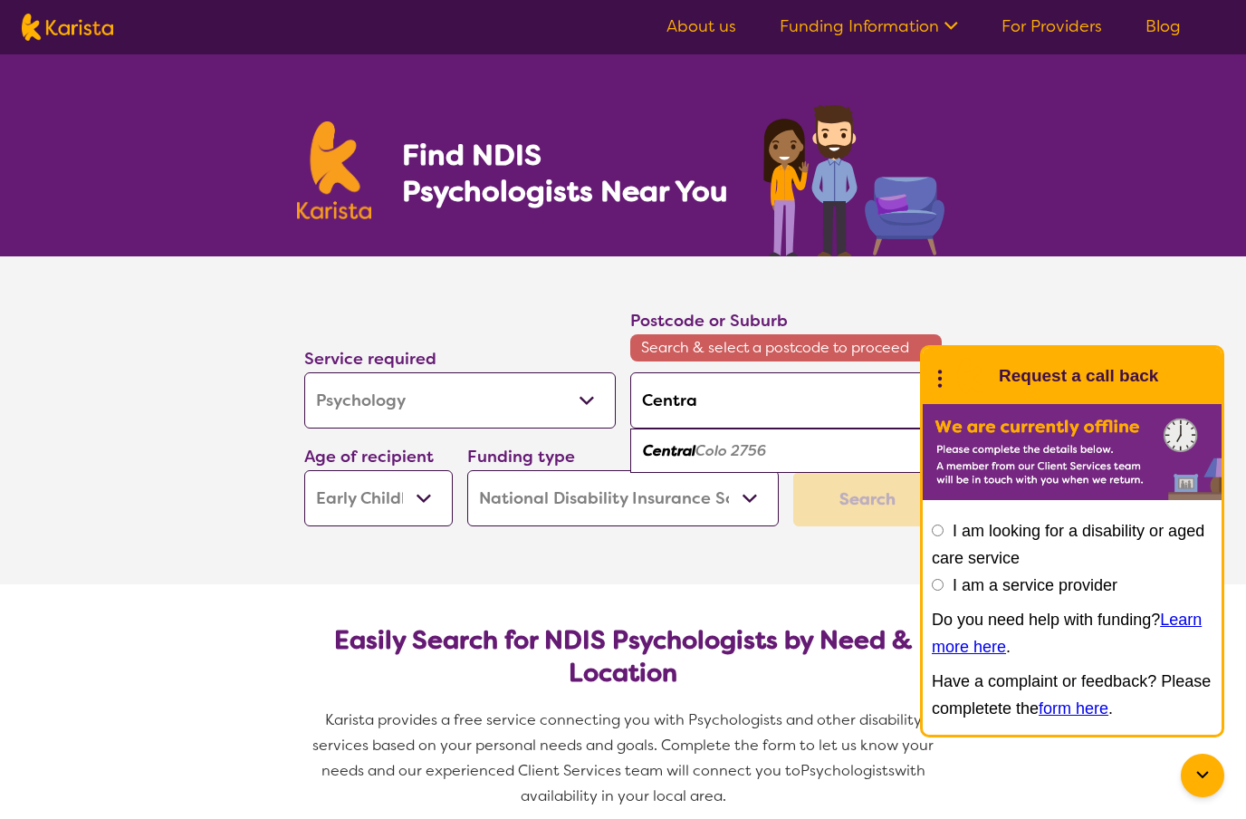
type input "Centr"
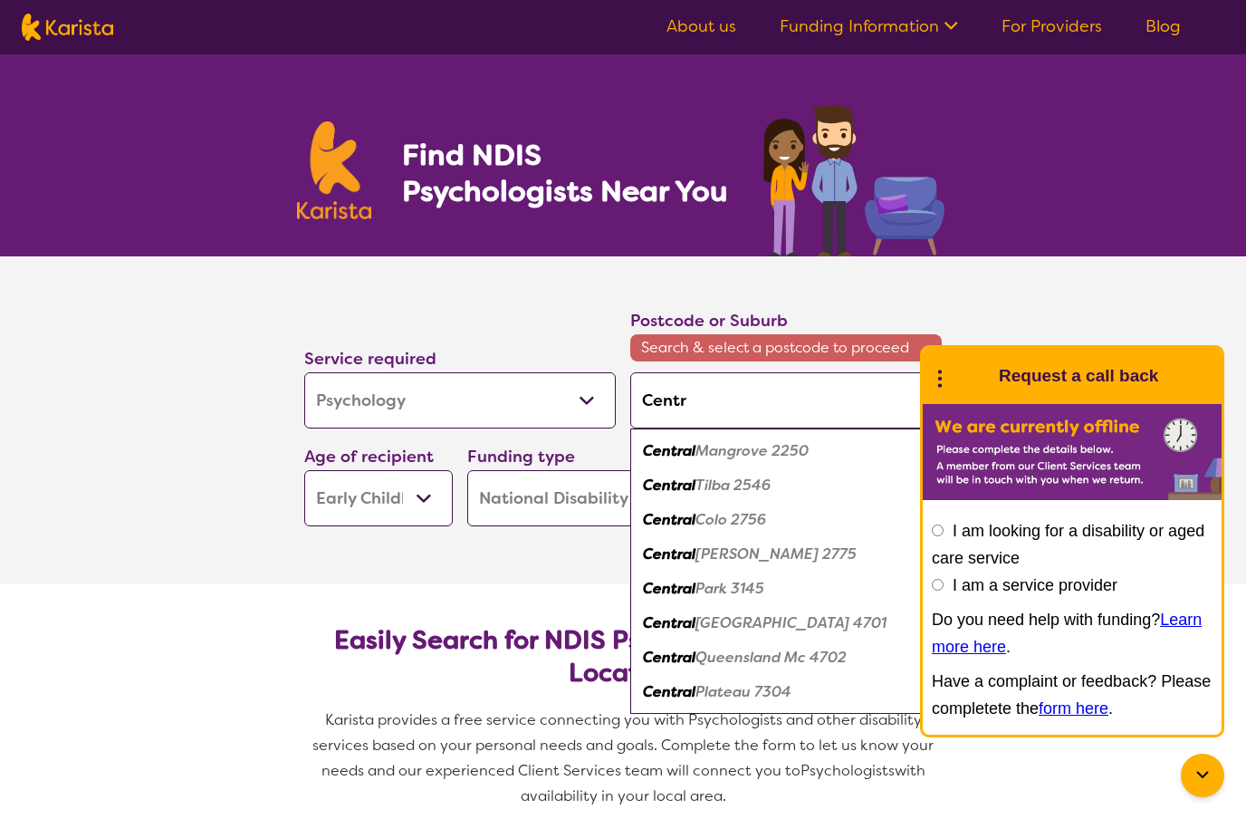
type input "Cent"
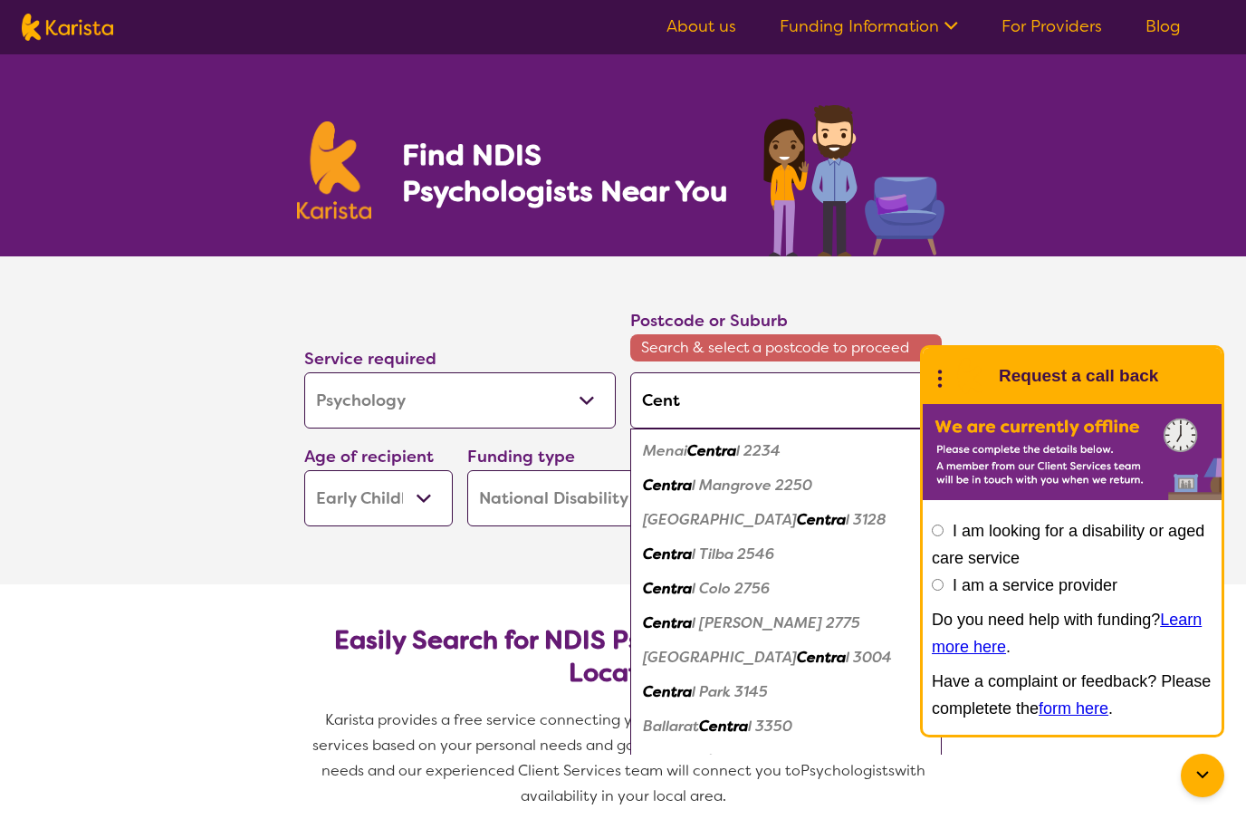
type input "Cen"
type input "Ce"
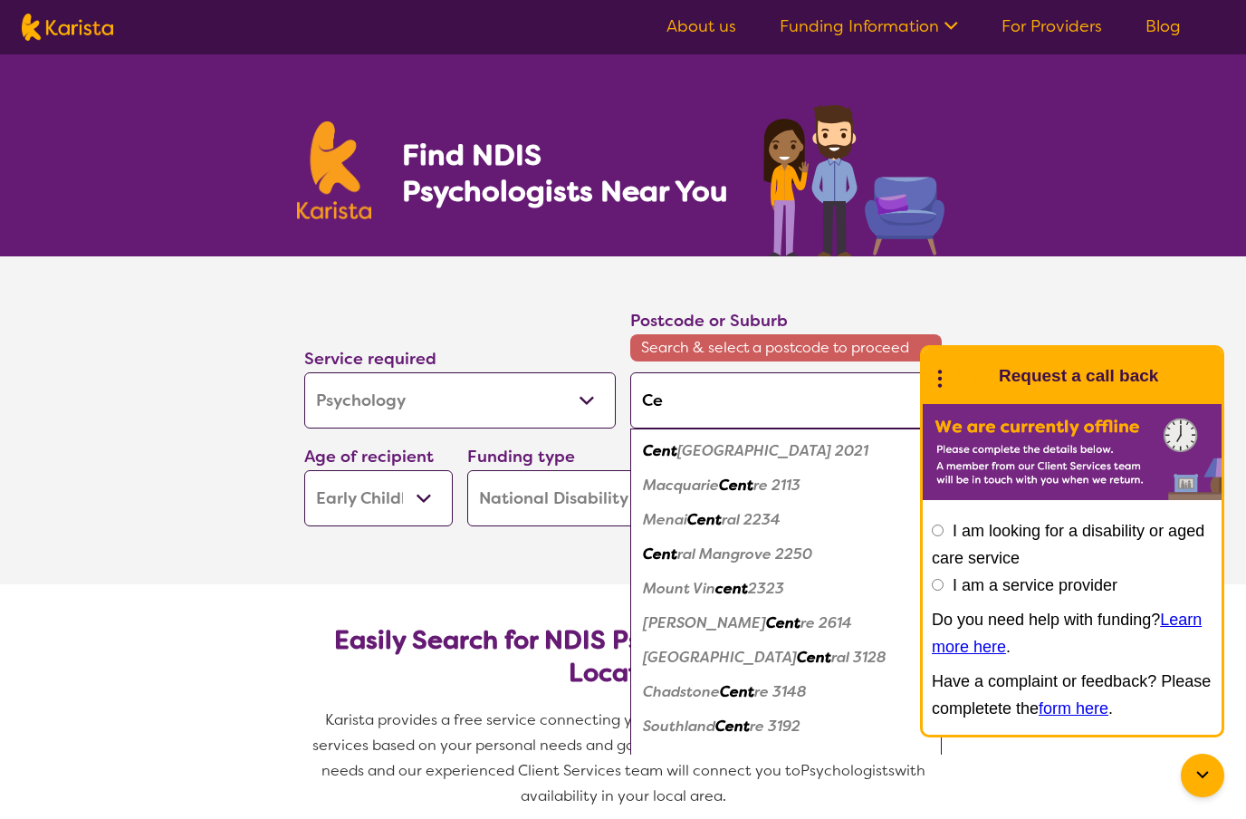
type input "C"
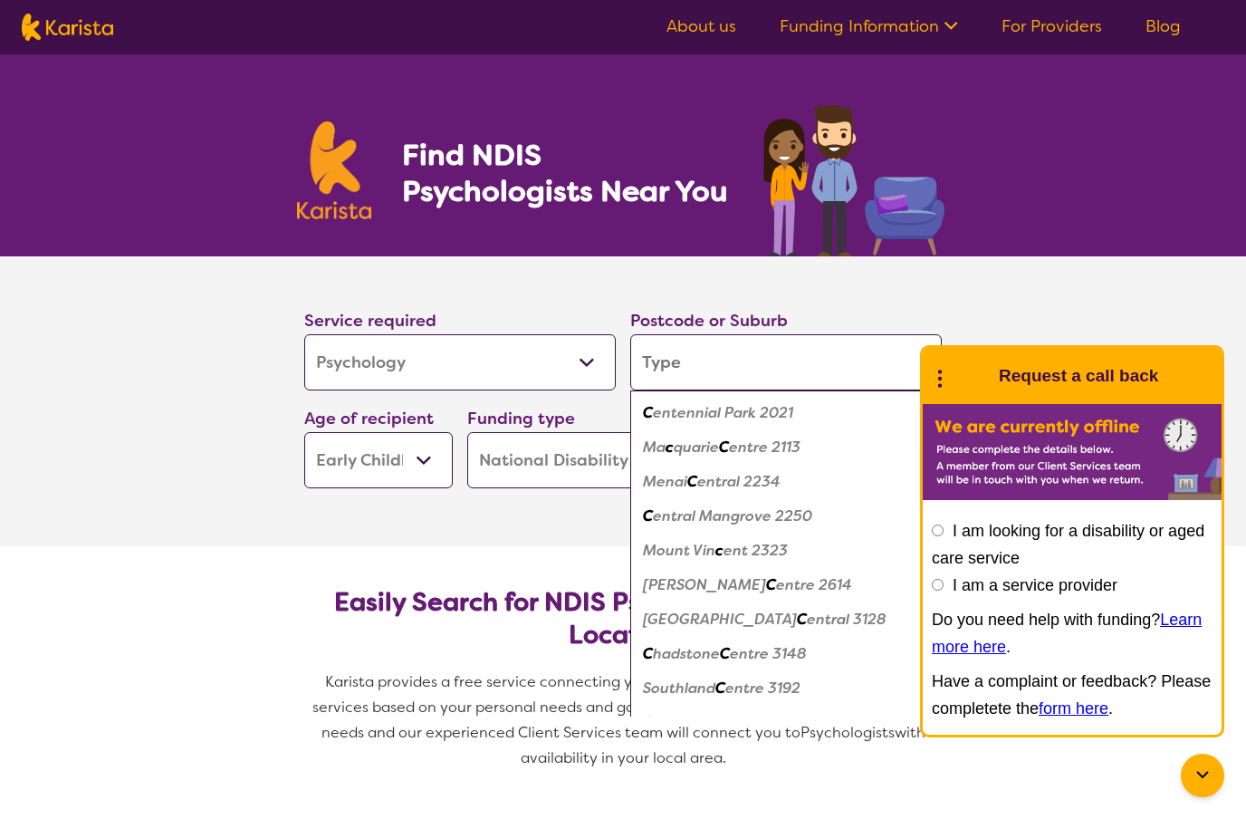
type input "E"
type input "Er"
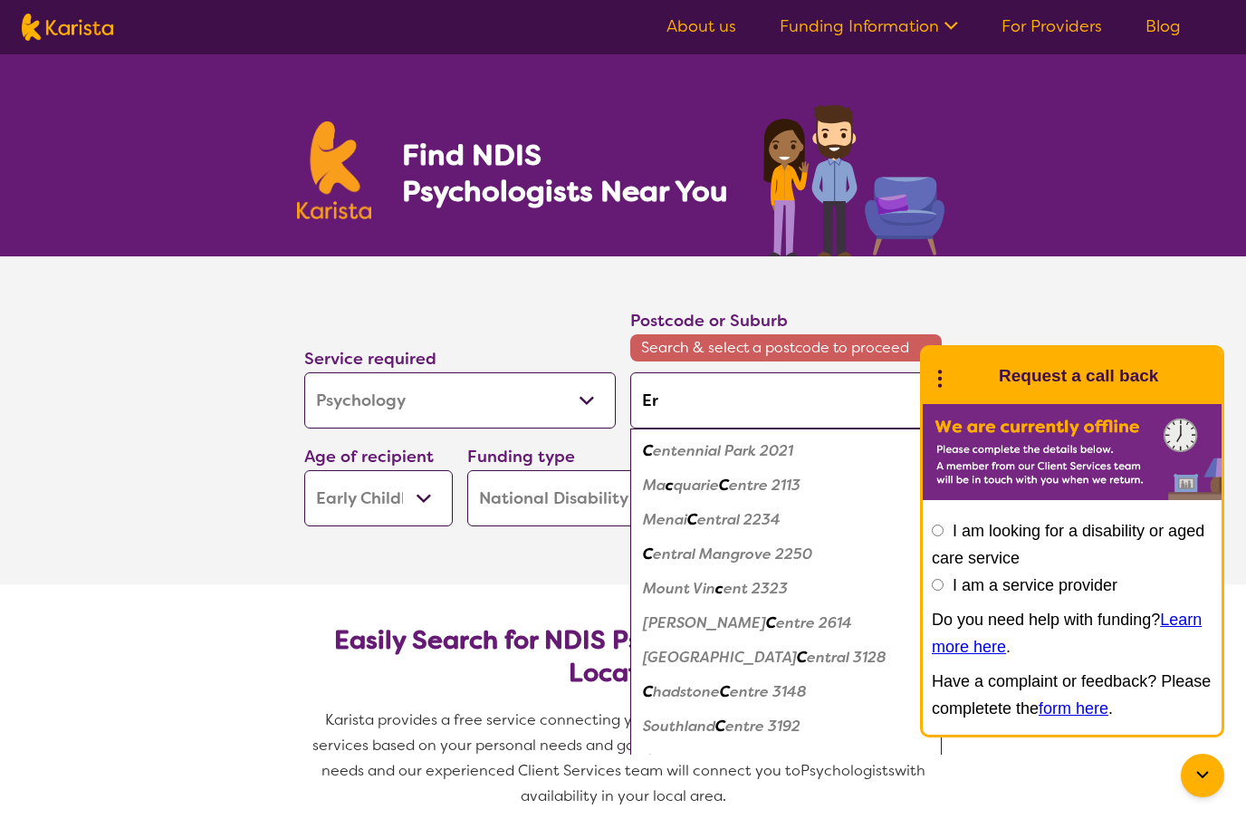
type input "[PERSON_NAME]"
type input "Erina"
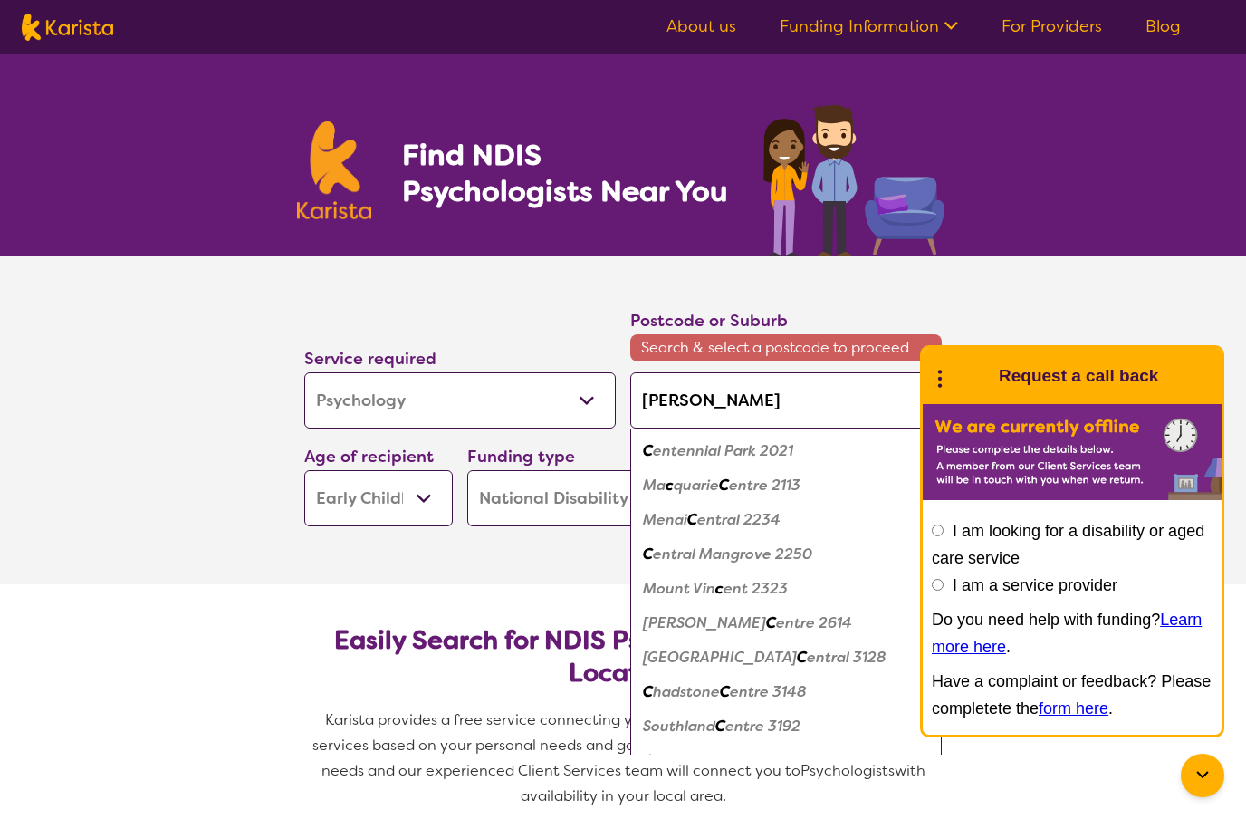
type input "Erina"
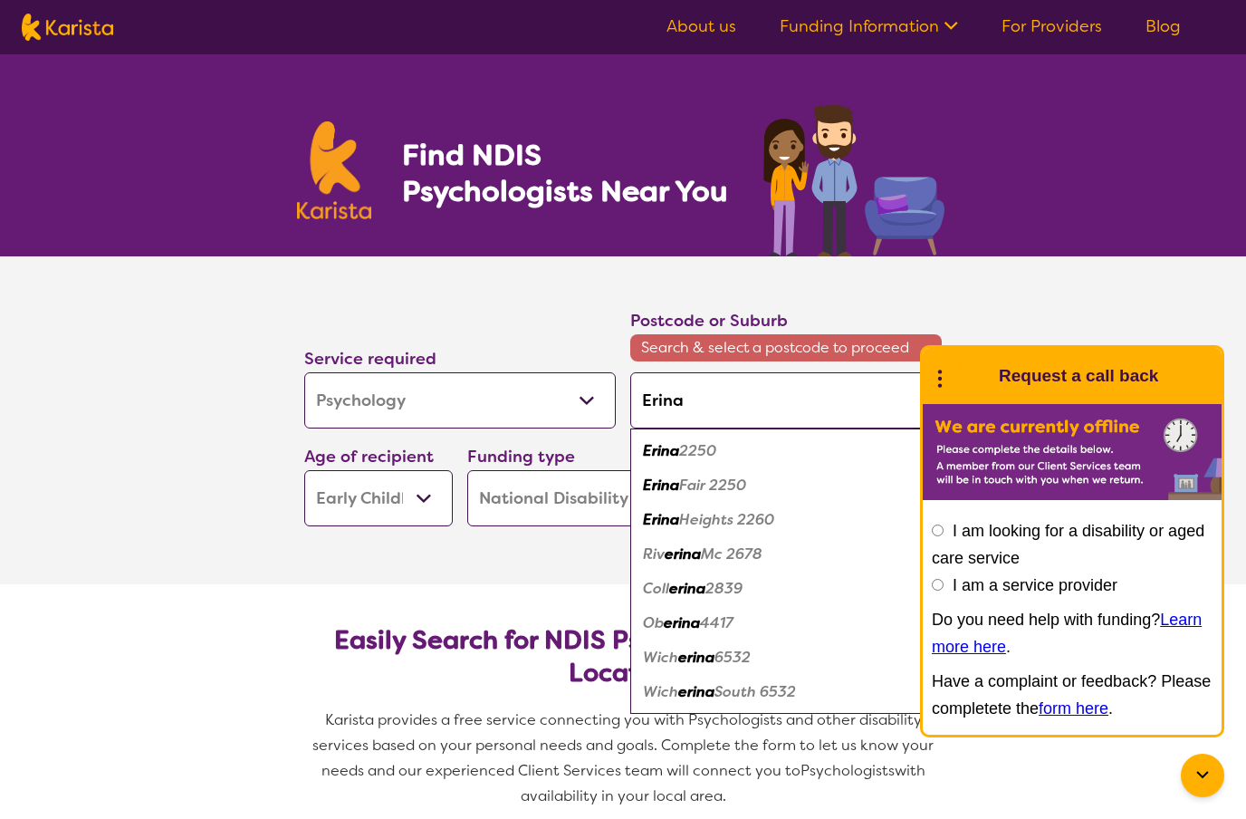
click at [783, 456] on div "Erina 2250" at bounding box center [785, 451] width 293 height 34
type input "2250"
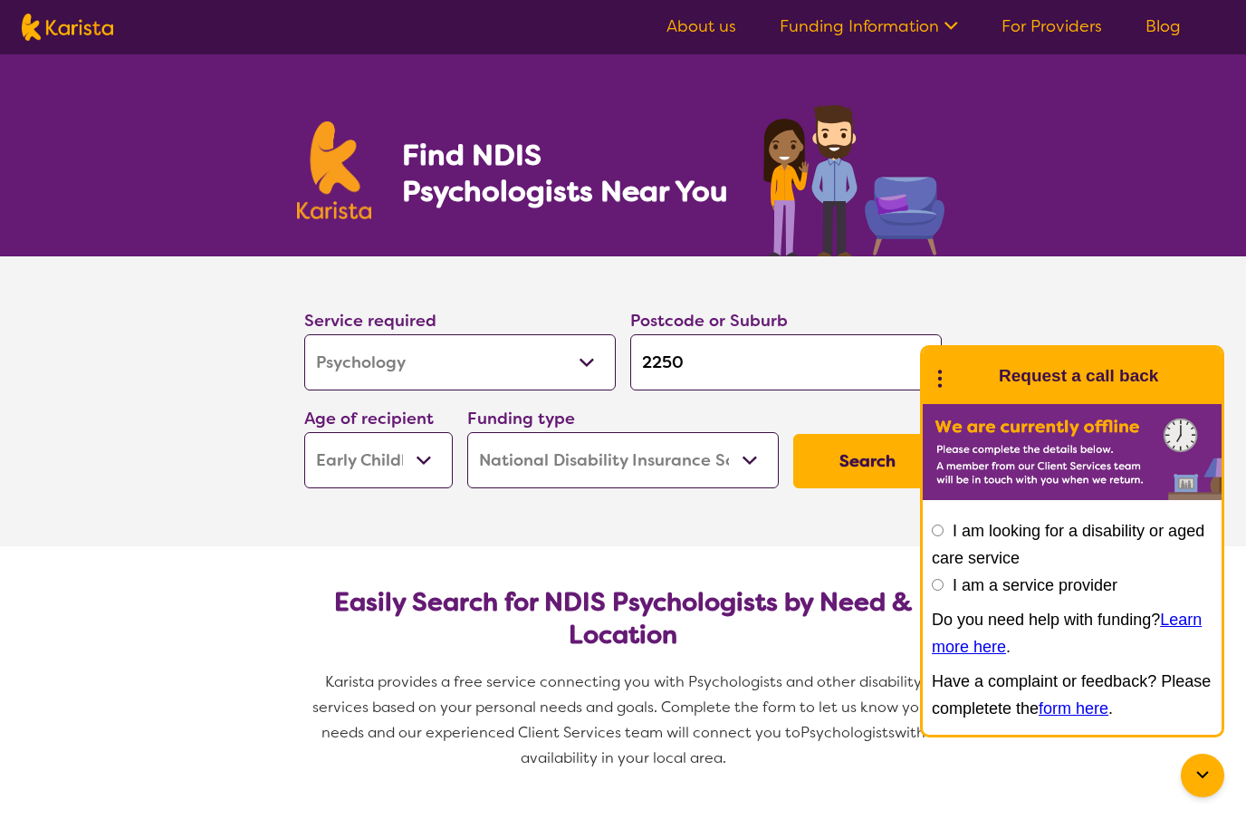
click at [879, 461] on button "Search" at bounding box center [867, 461] width 149 height 54
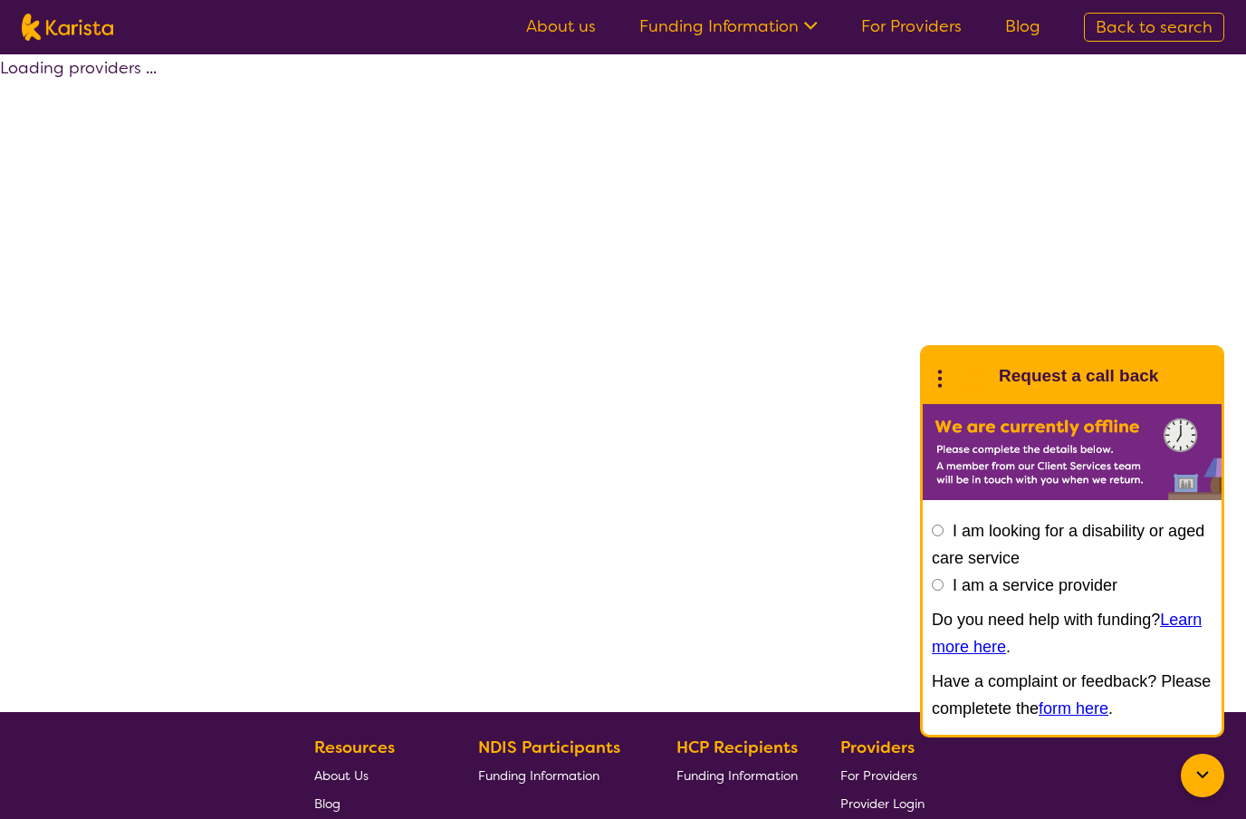
select select "by_score"
